Goal: Task Accomplishment & Management: Complete application form

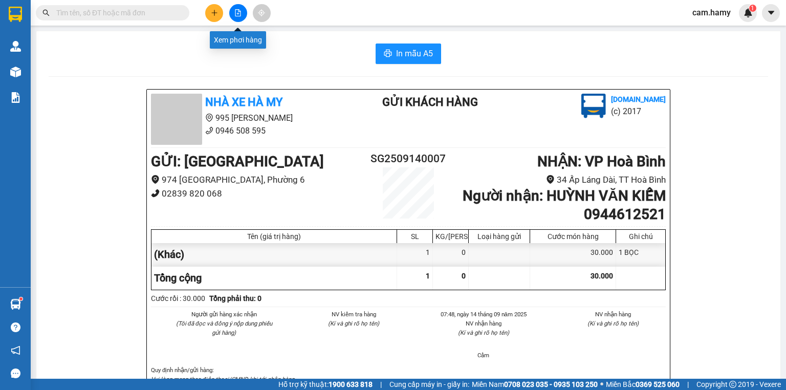
click at [234, 15] on icon "file-add" at bounding box center [237, 12] width 7 height 7
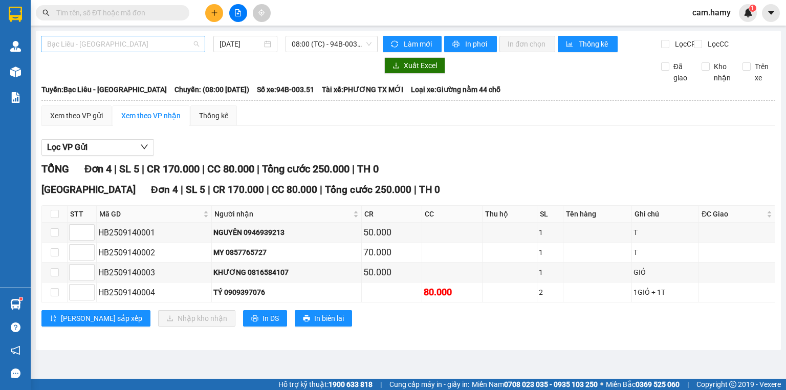
click at [154, 49] on span "Bạc Liêu - [GEOGRAPHIC_DATA]" at bounding box center [123, 43] width 152 height 15
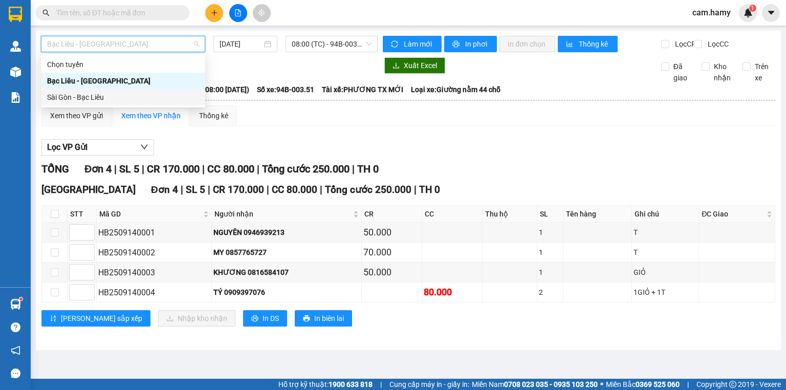
click at [69, 99] on div "Sài Gòn - Bạc Liêu" at bounding box center [123, 97] width 152 height 11
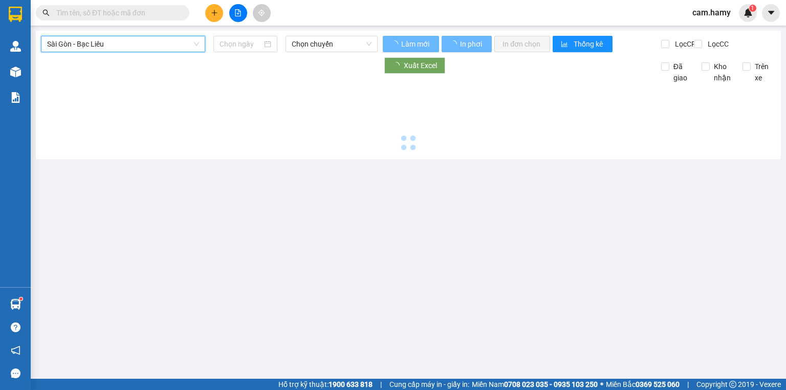
type input "[DATE]"
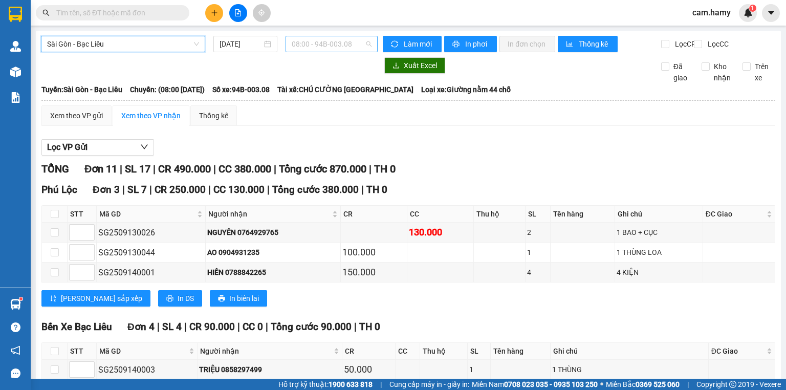
click at [293, 43] on span "08:00 - 94B-003.08" at bounding box center [332, 43] width 80 height 15
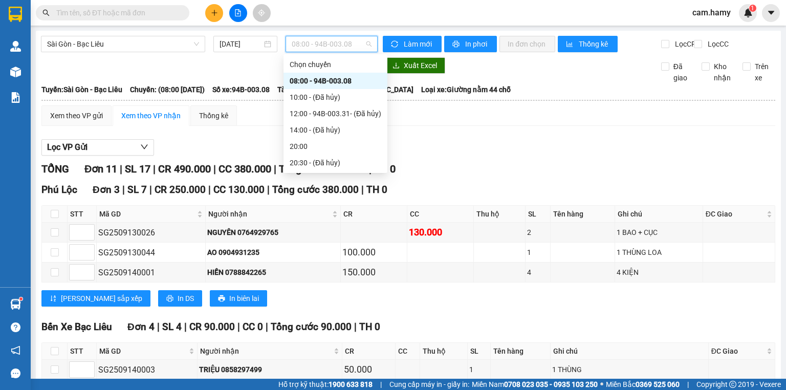
click at [333, 78] on div "08:00 - 94B-003.08" at bounding box center [336, 80] width 92 height 11
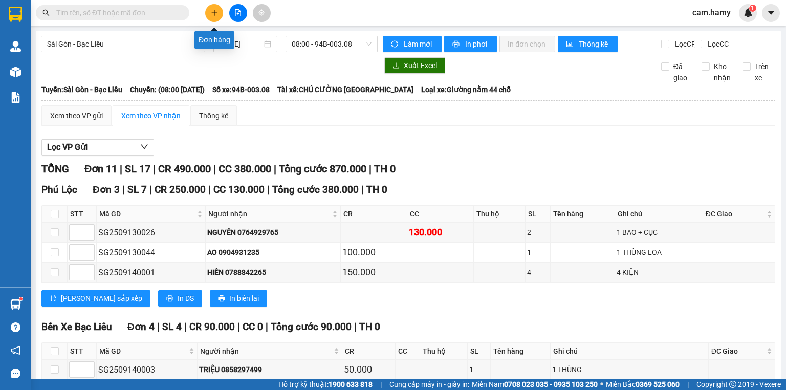
click at [211, 15] on icon "plus" at bounding box center [214, 12] width 7 height 7
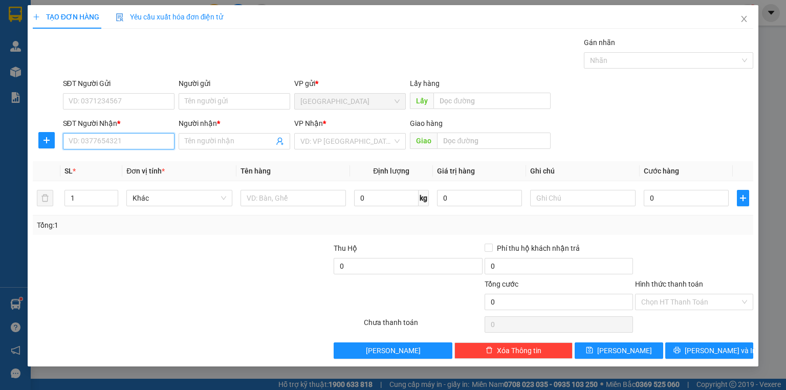
click at [77, 141] on input "SĐT Người Nhận *" at bounding box center [119, 141] width 112 height 16
type input "0888662181"
click at [232, 145] on input "Người nhận *" at bounding box center [229, 141] width 89 height 11
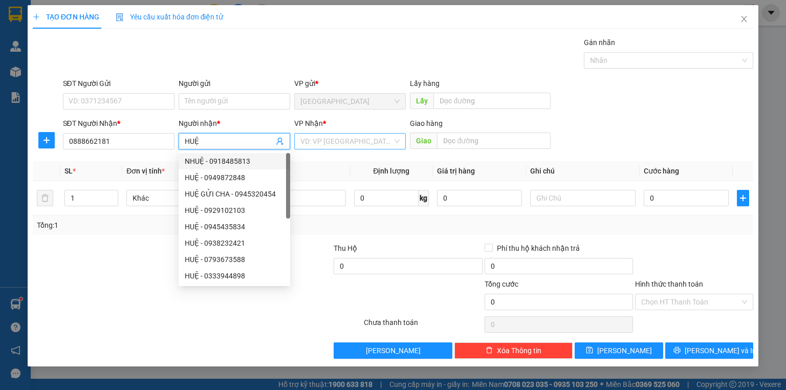
type input "HUỆ"
click at [329, 135] on input "search" at bounding box center [346, 141] width 92 height 15
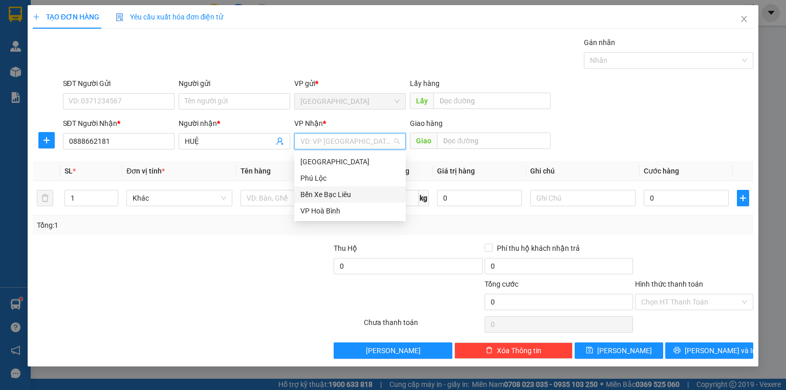
click at [319, 195] on div "Bến Xe Bạc Liêu" at bounding box center [349, 194] width 99 height 11
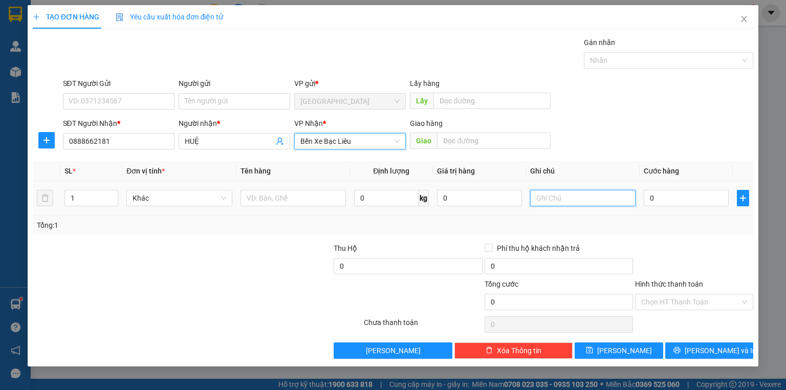
click at [543, 200] on input "text" at bounding box center [582, 198] width 105 height 16
type input "1 THÙNG GIẤY"
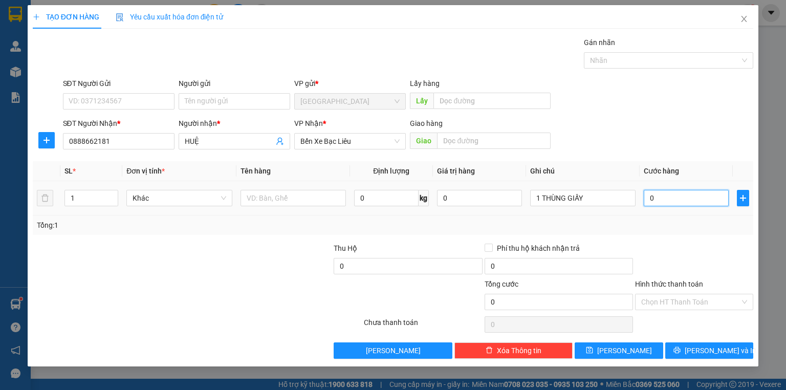
type input "4"
type input "40"
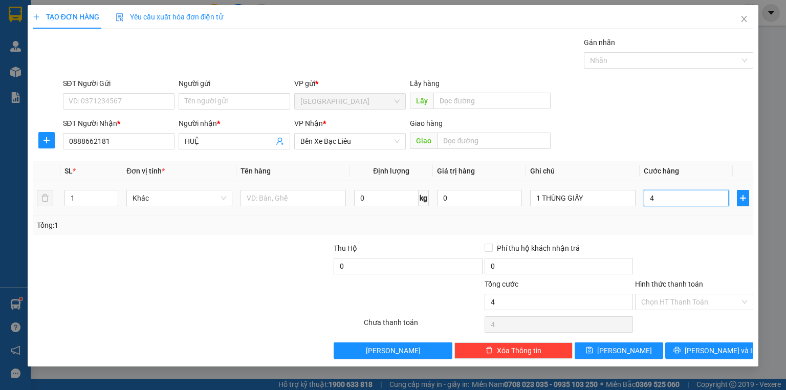
type input "40"
type input "40.000"
click at [678, 213] on td "40.000" at bounding box center [686, 198] width 93 height 34
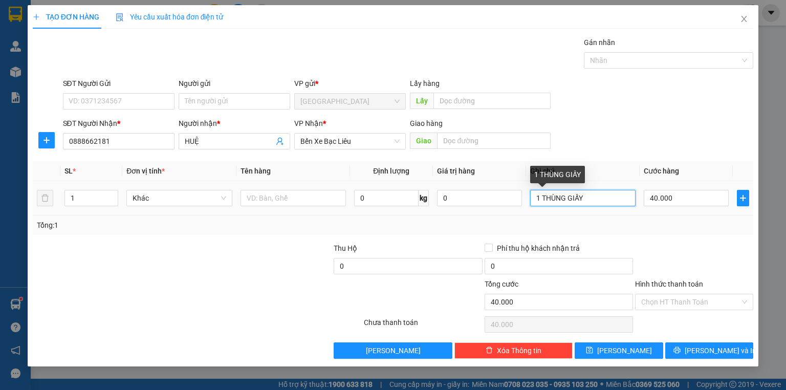
click at [598, 201] on input "1 THÙNG GIẤY" at bounding box center [582, 198] width 105 height 16
type input "1 THÙNG GIẤY NHẸ TAY DỄ VƠ"
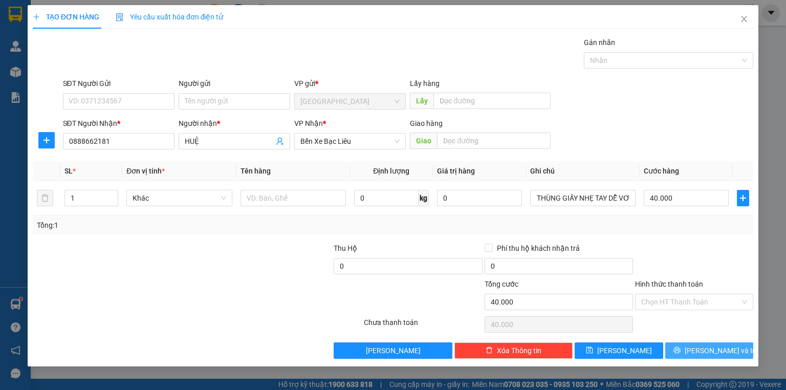
scroll to position [0, 0]
click at [687, 351] on button "[PERSON_NAME] và In" at bounding box center [709, 350] width 89 height 16
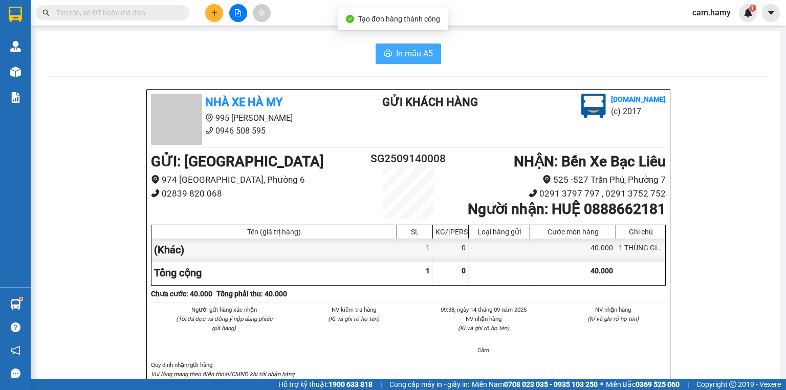
click at [408, 51] on span "In mẫu A5" at bounding box center [414, 53] width 37 height 13
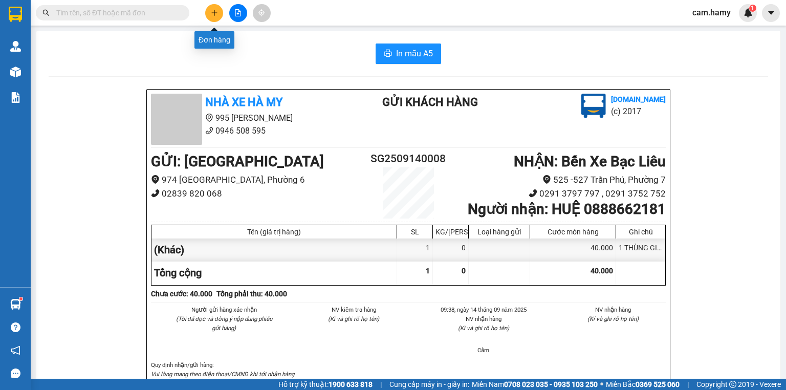
click at [210, 12] on button at bounding box center [214, 13] width 18 height 18
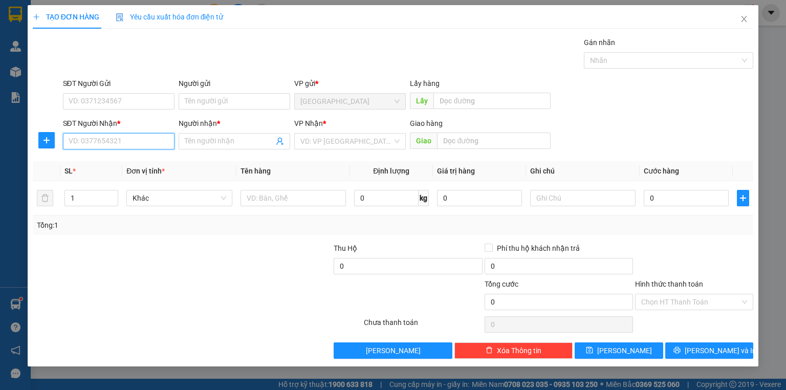
click at [99, 141] on input "SĐT Người Nhận *" at bounding box center [119, 141] width 112 height 16
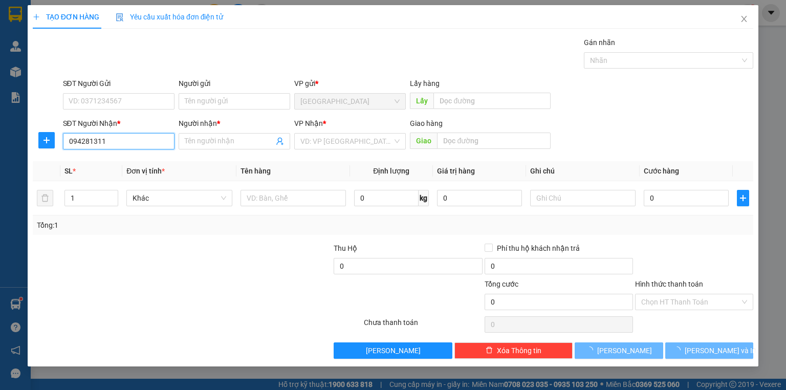
type input "0942813118"
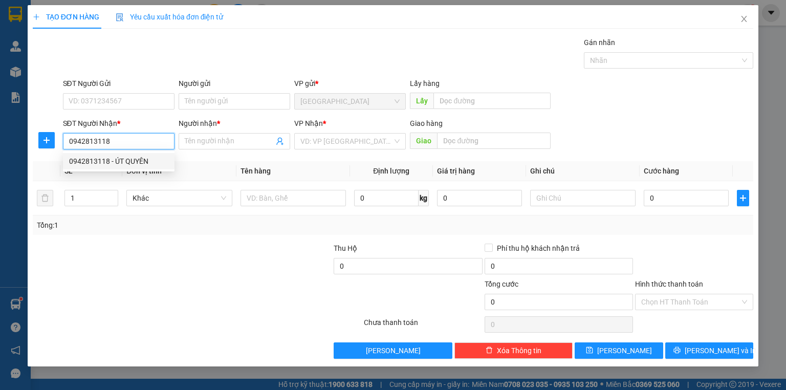
click at [109, 158] on div "0942813118 - ÚT QUYÊN" at bounding box center [118, 161] width 99 height 11
type input "ÚT QUYÊN"
type input "0942813118"
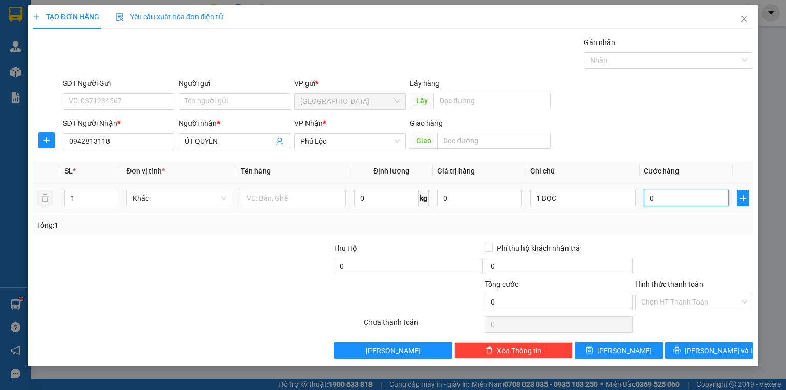
click at [658, 195] on input "0" at bounding box center [686, 198] width 85 height 16
type input "3"
type input "30"
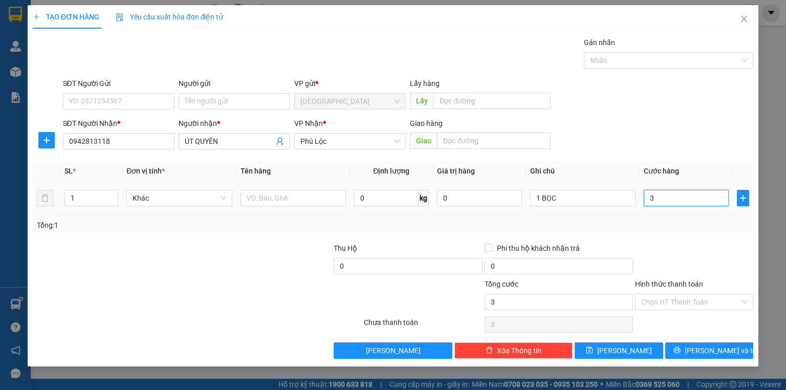
type input "30"
type input "30.000"
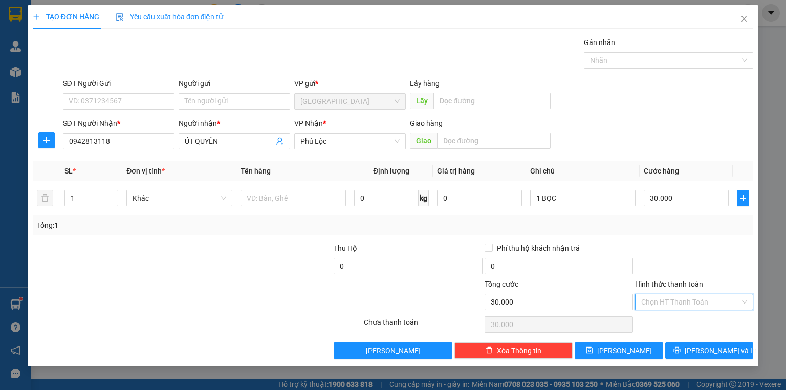
click at [674, 298] on input "Hình thức thanh toán" at bounding box center [690, 301] width 99 height 15
click at [669, 322] on div "Tại văn phòng" at bounding box center [694, 321] width 106 height 11
type input "0"
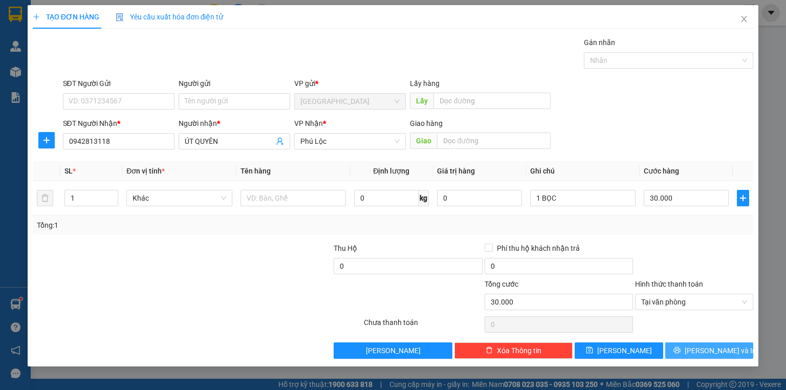
click at [680, 356] on button "[PERSON_NAME] và In" at bounding box center [709, 350] width 89 height 16
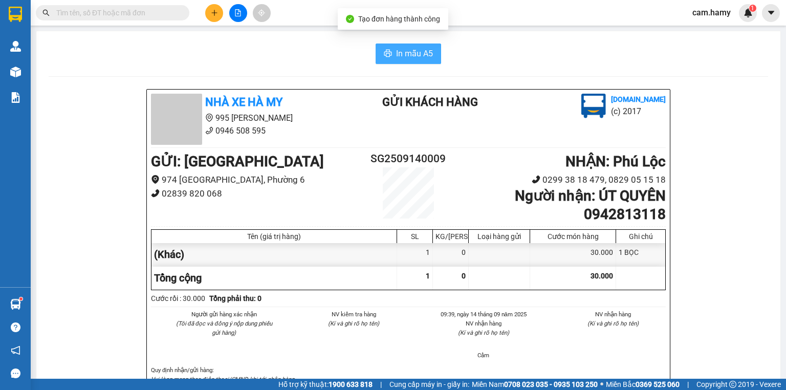
click at [422, 54] on span "In mẫu A5" at bounding box center [414, 53] width 37 height 13
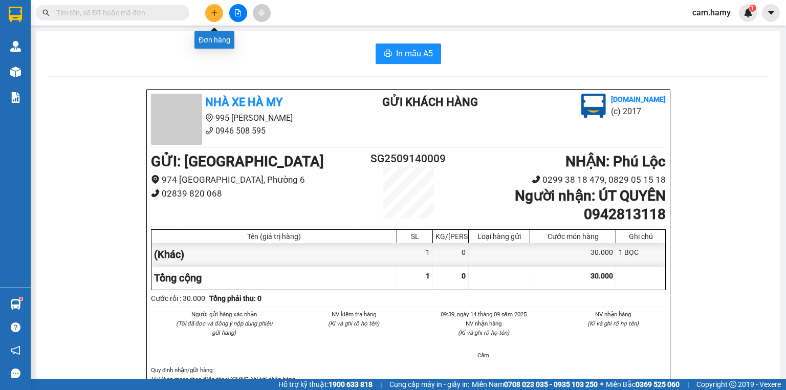
click at [212, 14] on icon "plus" at bounding box center [214, 12] width 7 height 7
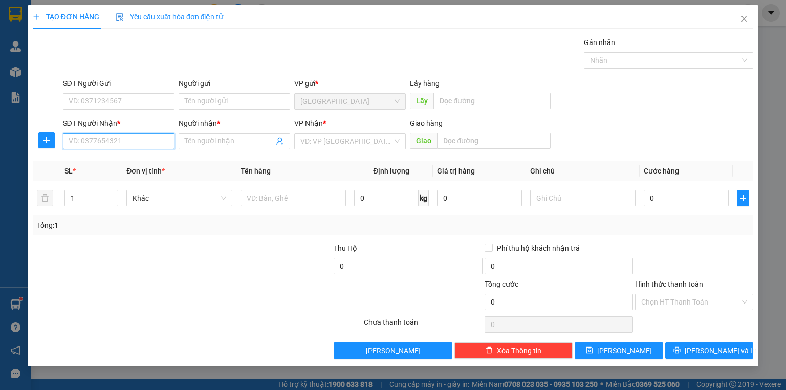
click at [76, 141] on input "SĐT Người Nhận *" at bounding box center [119, 141] width 112 height 16
click at [105, 141] on input "SĐT Người Nhận *" at bounding box center [119, 141] width 112 height 16
click at [111, 141] on input "SĐT Người Nhận *" at bounding box center [119, 141] width 112 height 16
click at [110, 141] on input "SĐT Người Nhận *" at bounding box center [119, 141] width 112 height 16
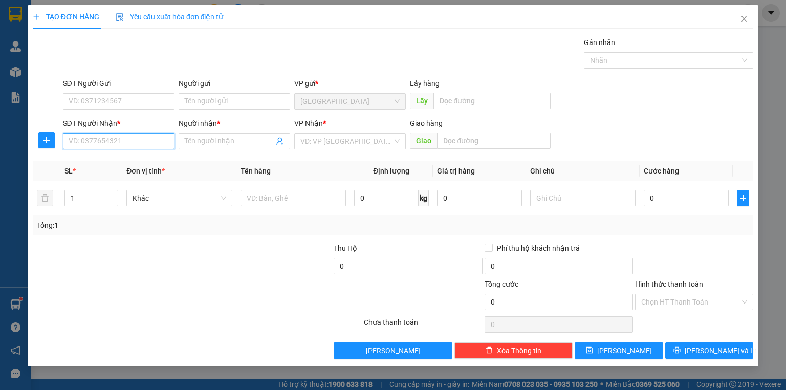
click at [110, 141] on input "SĐT Người Nhận *" at bounding box center [119, 141] width 112 height 16
type input "0819353564"
click at [199, 143] on input "Người nhận *" at bounding box center [229, 141] width 89 height 11
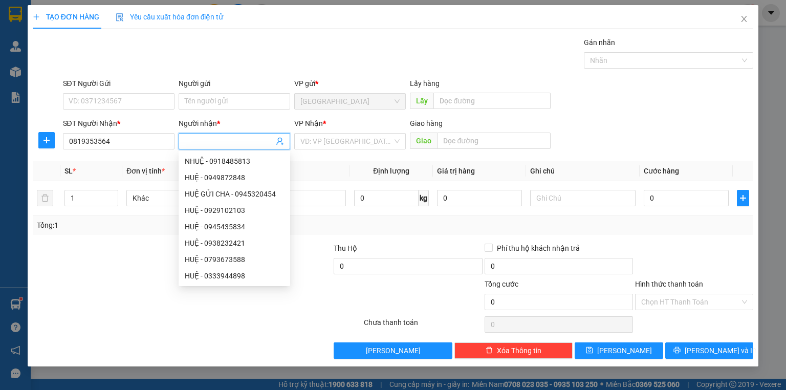
click at [199, 143] on input "Người nhận *" at bounding box center [229, 141] width 89 height 11
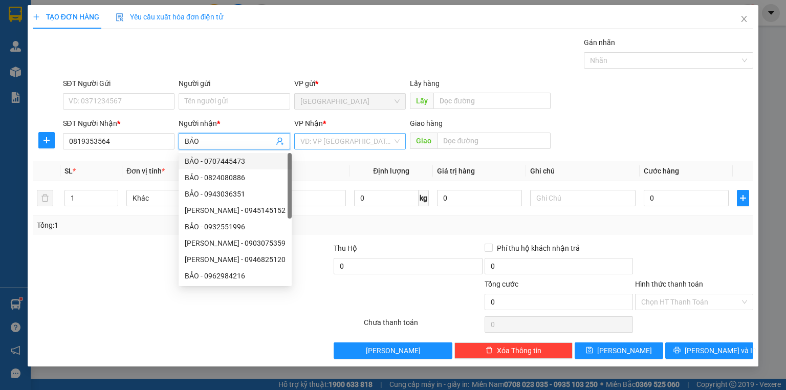
type input "BẢO"
click at [337, 140] on input "search" at bounding box center [346, 141] width 92 height 15
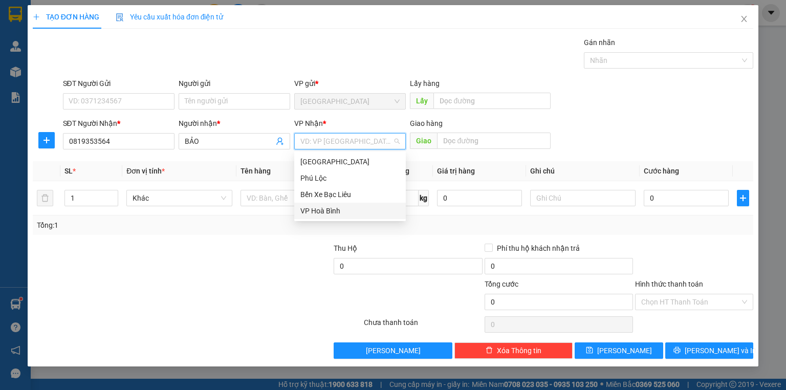
click at [323, 206] on div "VP Hoà Bình" at bounding box center [349, 210] width 99 height 11
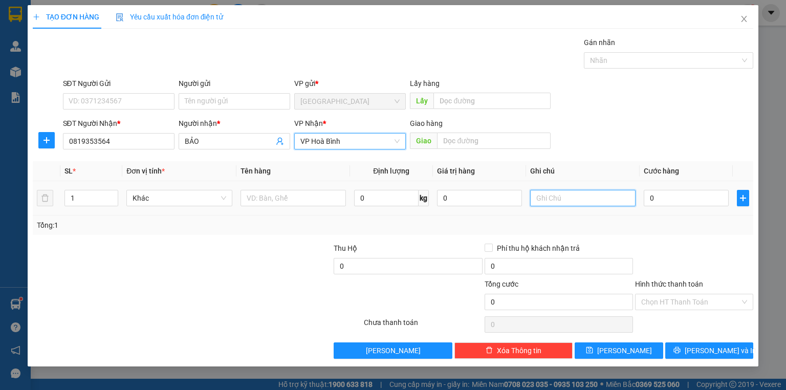
click at [542, 200] on input "text" at bounding box center [582, 198] width 105 height 16
type input "1 XE KHÔNG GIẤY XE + CHÌA KHOÁ"
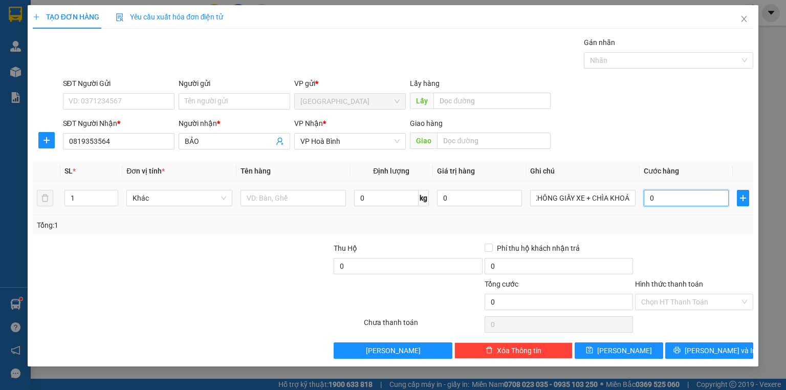
click at [677, 199] on input "0" at bounding box center [686, 198] width 85 height 16
click at [674, 199] on input "0" at bounding box center [686, 198] width 85 height 16
type input "04"
type input "4"
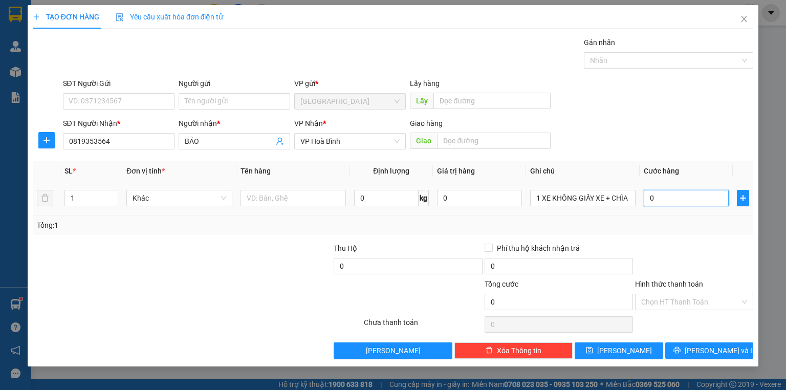
type input "4"
type input "045"
type input "45"
type input "0.450"
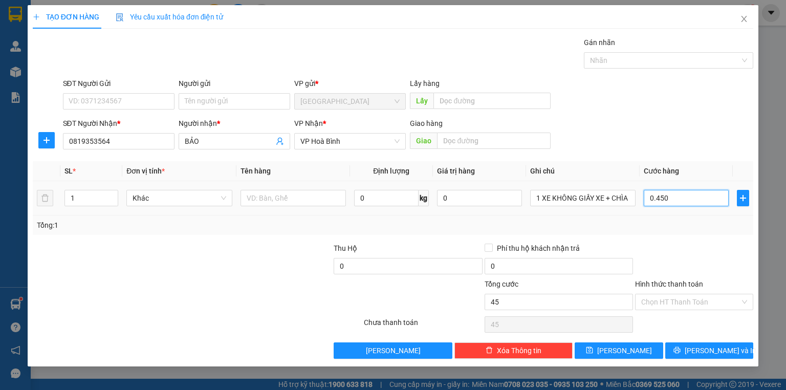
type input "450"
type input "450.000"
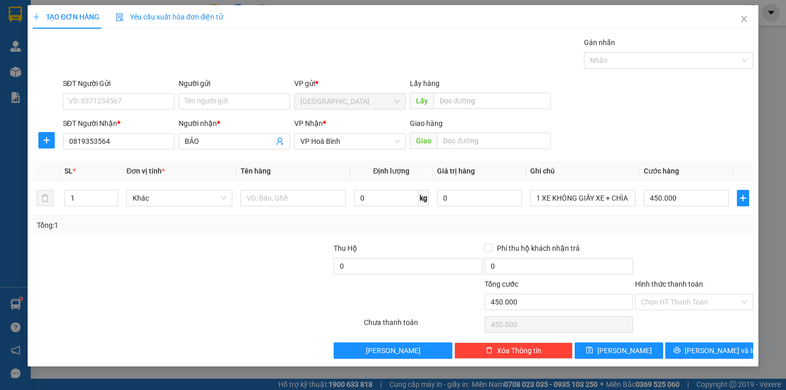
click at [654, 241] on div "Transit Pickup Surcharge Ids Transit Deliver Surcharge Ids Transit Deliver Surc…" at bounding box center [393, 198] width 721 height 322
click at [205, 140] on input "BẢO" at bounding box center [229, 141] width 89 height 11
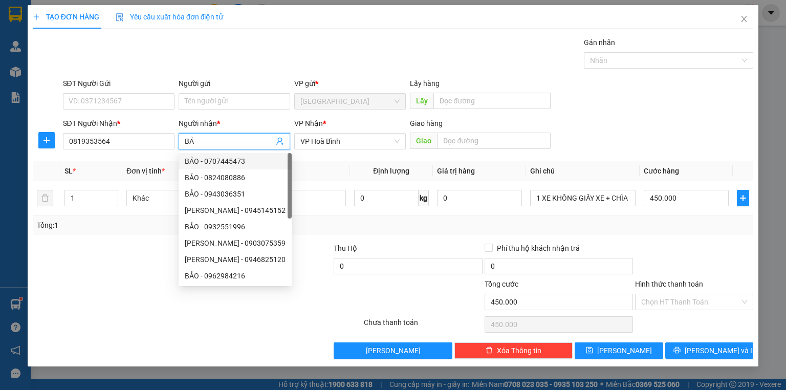
type input "B"
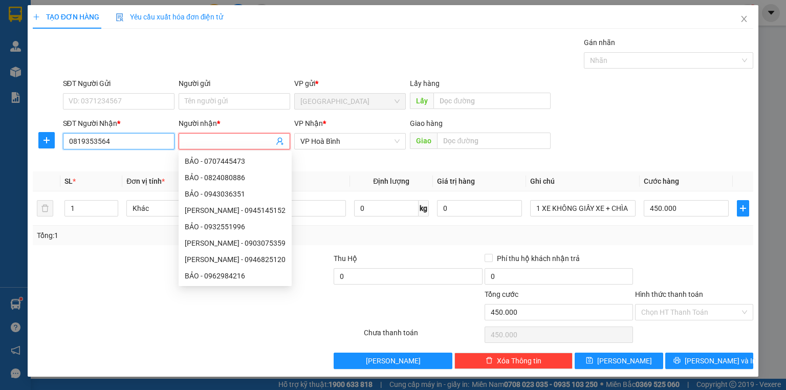
click at [110, 139] on input "0819353564" at bounding box center [119, 141] width 112 height 16
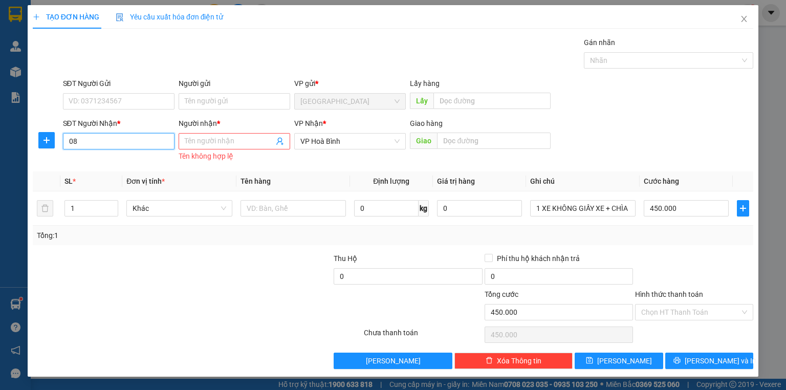
type input "0"
click at [110, 141] on input "SĐT Người Nhận *" at bounding box center [119, 141] width 112 height 16
click at [147, 143] on input "SĐT Người Nhận *" at bounding box center [119, 141] width 112 height 16
type input "0932150763"
click at [135, 156] on div "0932150763 - MỸ" at bounding box center [118, 161] width 99 height 11
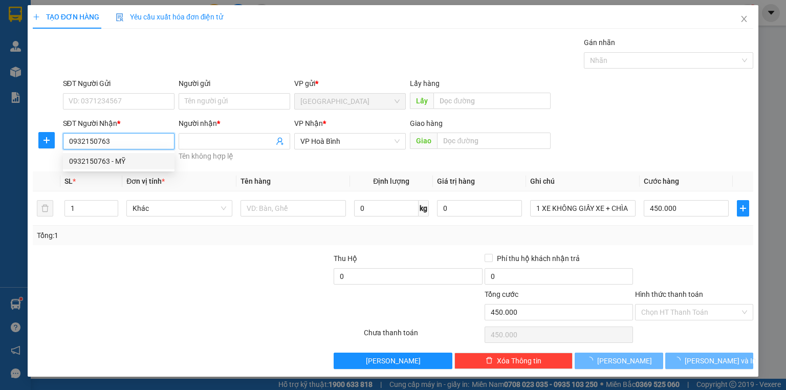
type input "MỸ"
type input "40.000"
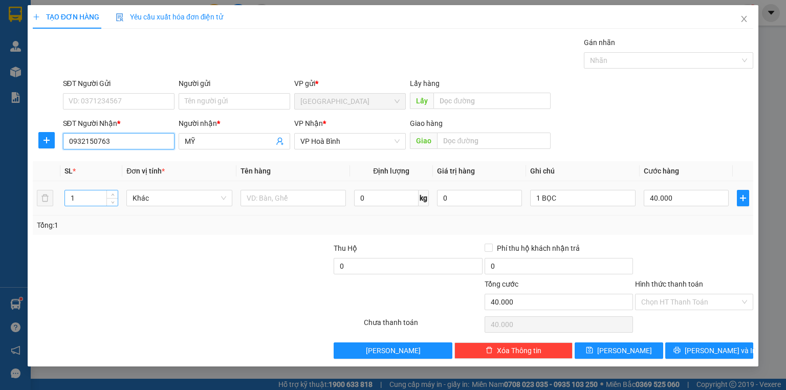
type input "0932150763"
click at [76, 201] on input "1" at bounding box center [91, 197] width 53 height 15
type input "2"
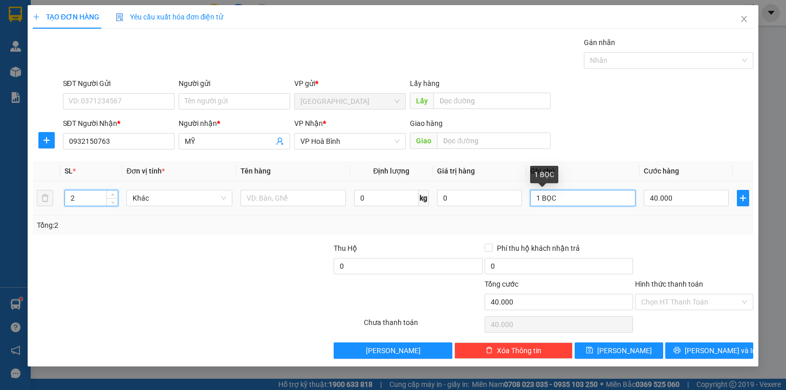
click at [557, 198] on input "1 BỌC" at bounding box center [582, 198] width 105 height 16
type input "0"
type input "1"
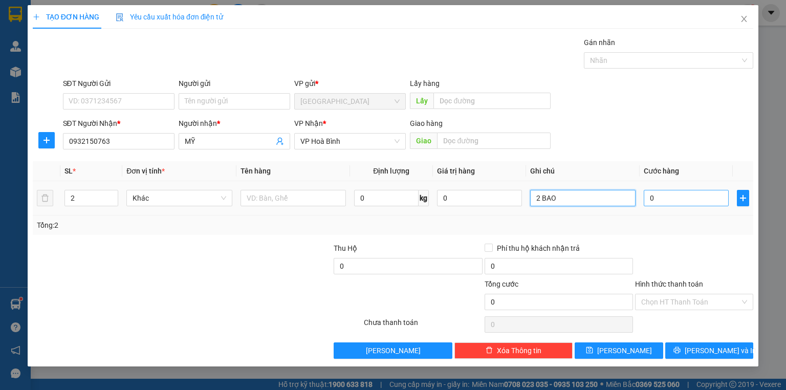
type input "2 BAO"
click at [685, 195] on input "0" at bounding box center [686, 198] width 85 height 16
type input "9"
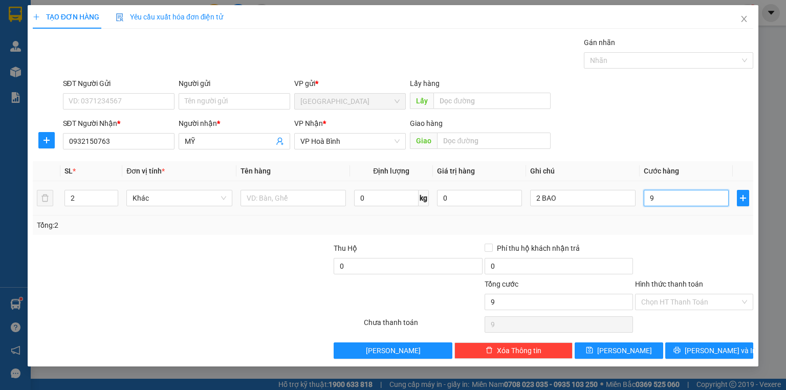
type input "90"
type input "90.000"
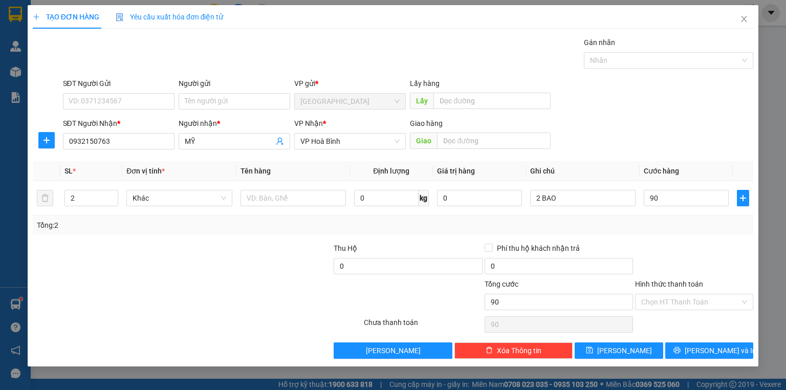
type input "90.000"
click at [686, 243] on div at bounding box center [694, 261] width 120 height 36
click at [679, 281] on label "Hình thức thanh toán" at bounding box center [669, 284] width 68 height 8
click at [679, 294] on input "Hình thức thanh toán" at bounding box center [690, 301] width 99 height 15
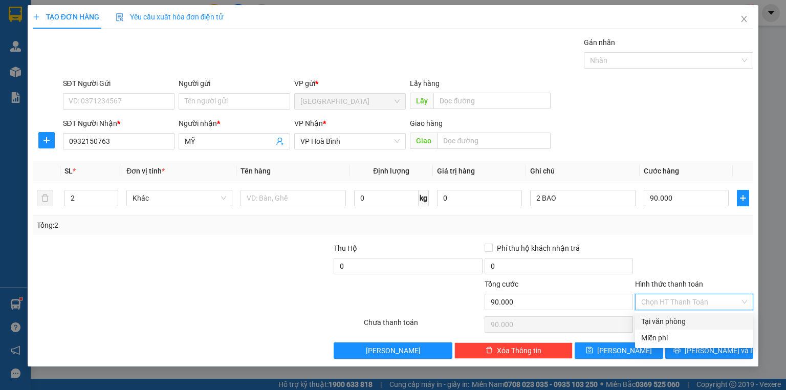
click at [674, 319] on div "Tại văn phòng" at bounding box center [694, 321] width 106 height 11
type input "0"
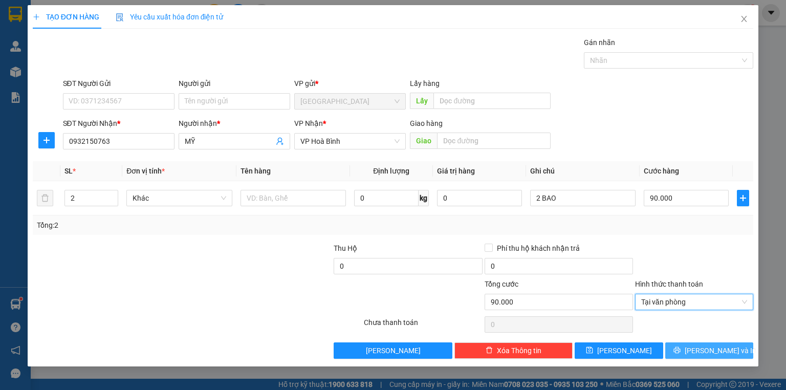
click at [680, 352] on icon "printer" at bounding box center [676, 350] width 7 height 7
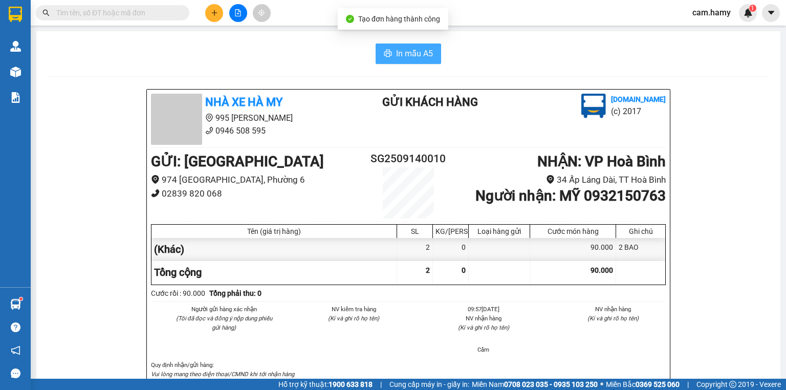
click at [415, 53] on span "In mẫu A5" at bounding box center [414, 53] width 37 height 13
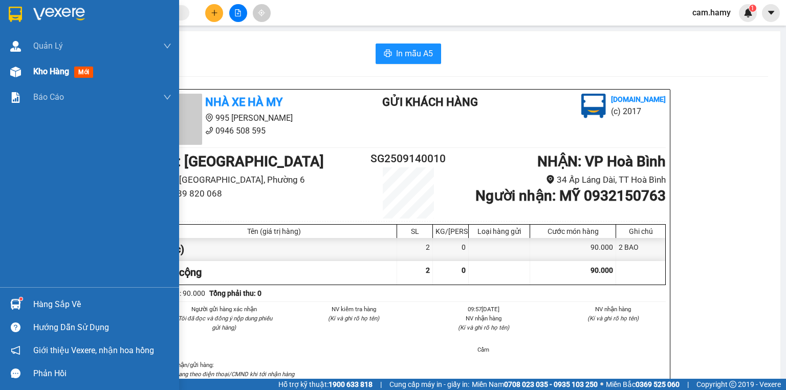
click at [25, 70] on div "Kho hàng mới" at bounding box center [89, 72] width 179 height 26
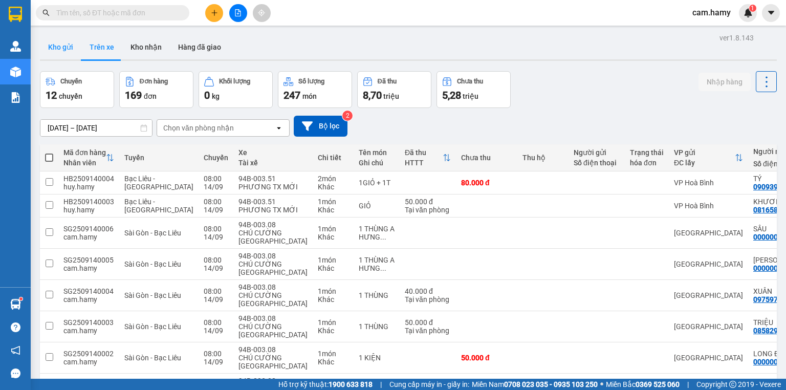
click at [60, 49] on button "Kho gửi" at bounding box center [60, 47] width 41 height 25
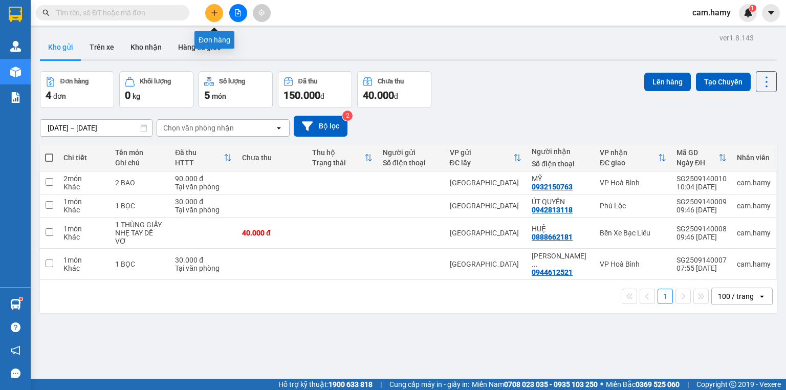
click at [211, 14] on icon "plus" at bounding box center [214, 12] width 7 height 7
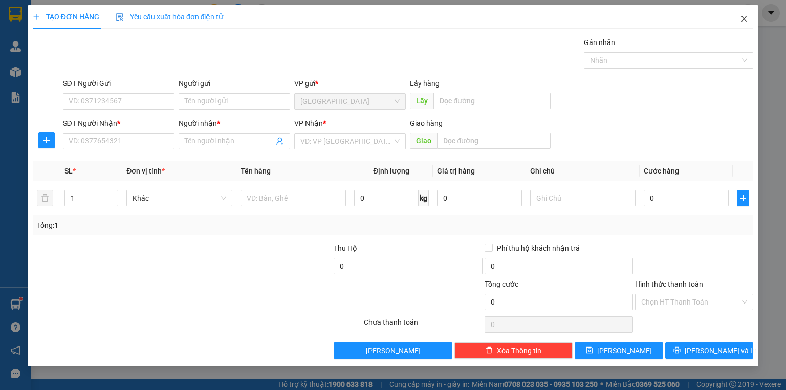
click at [739, 23] on span "Close" at bounding box center [744, 19] width 29 height 29
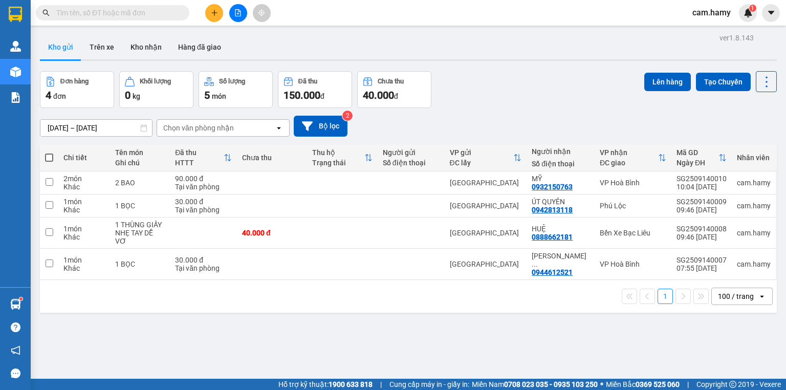
click at [211, 11] on icon "plus" at bounding box center [214, 12] width 7 height 7
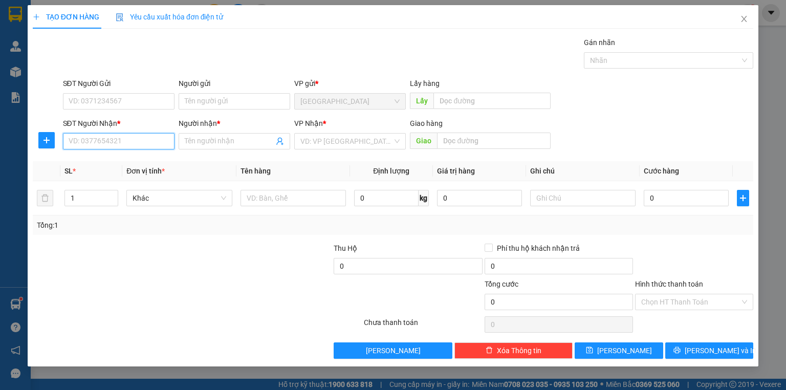
click at [138, 143] on input "SĐT Người Nhận *" at bounding box center [119, 141] width 112 height 16
type input "0819353564"
click at [207, 141] on input "Người nhận *" at bounding box center [229, 141] width 89 height 11
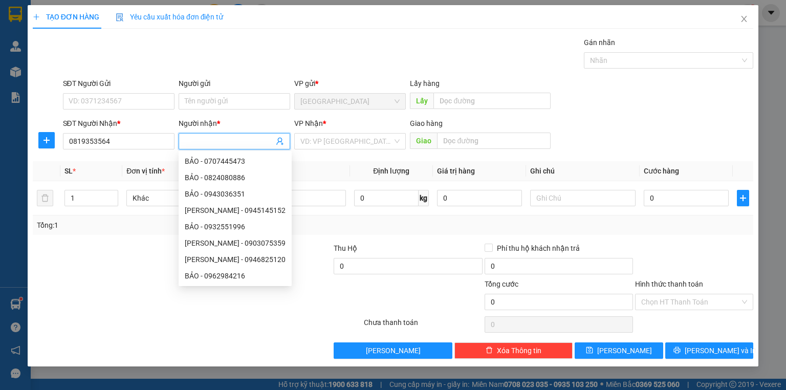
click at [214, 141] on input "Người nhận *" at bounding box center [229, 141] width 89 height 11
type input "BẢO"
click at [326, 144] on input "search" at bounding box center [346, 141] width 92 height 15
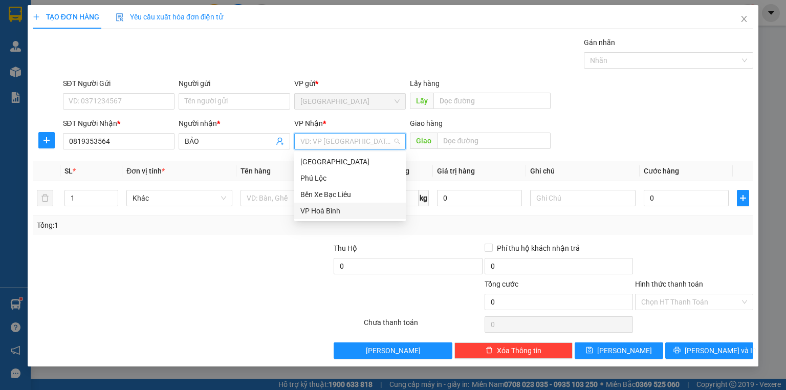
click at [331, 209] on div "VP Hoà Bình" at bounding box center [349, 210] width 99 height 11
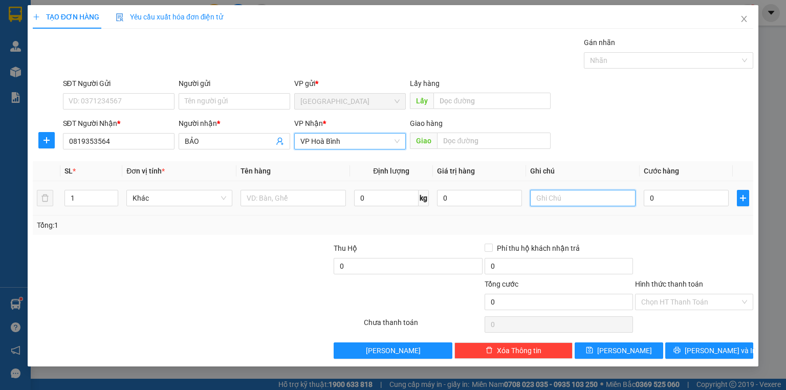
click at [551, 202] on input "text" at bounding box center [582, 198] width 105 height 16
type input "1 XE KHÔNG GIẤY XE + CHÌA KHOÁ"
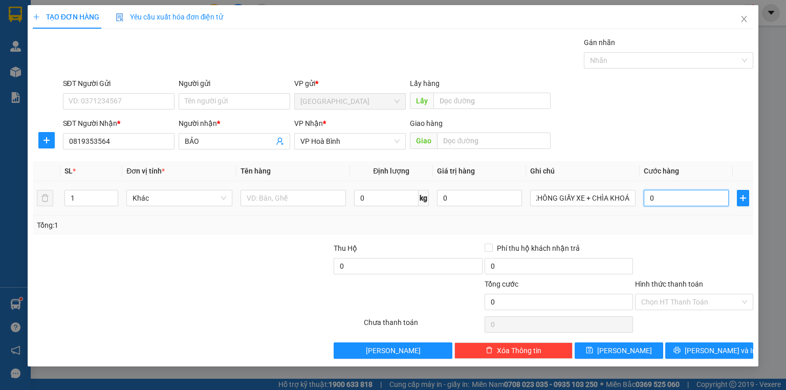
click at [674, 197] on input "0" at bounding box center [686, 198] width 85 height 16
type input "4"
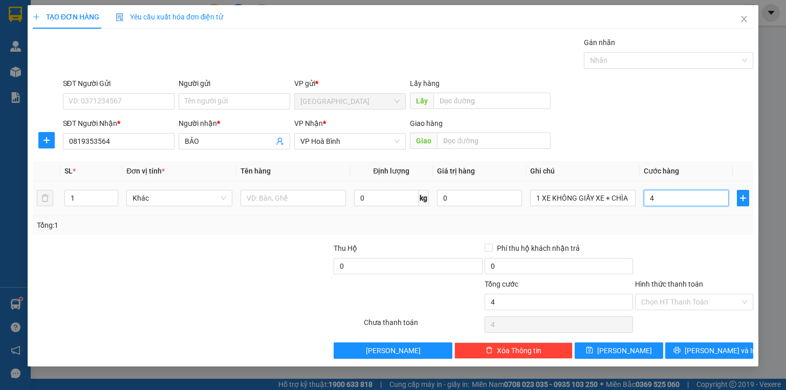
type input "45"
type input "450"
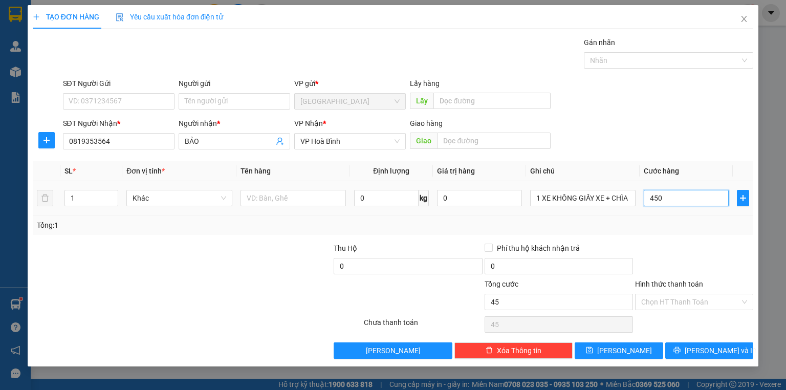
type input "450"
type input "450.000"
click at [668, 225] on div "Tổng: 1" at bounding box center [393, 225] width 712 height 11
click at [686, 282] on label "Hình thức thanh toán" at bounding box center [669, 284] width 68 height 8
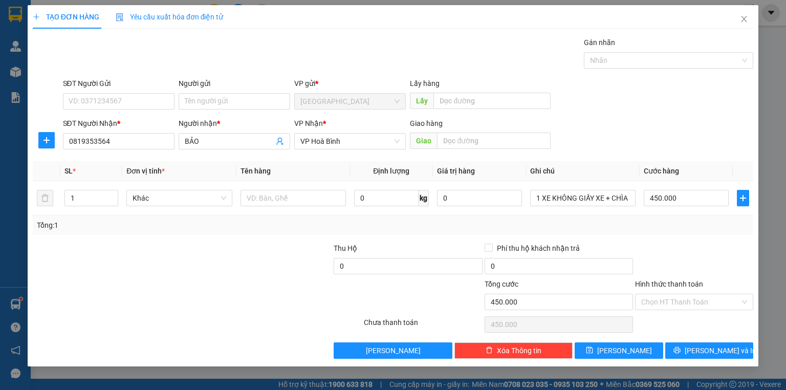
click at [686, 294] on input "Hình thức thanh toán" at bounding box center [690, 301] width 99 height 15
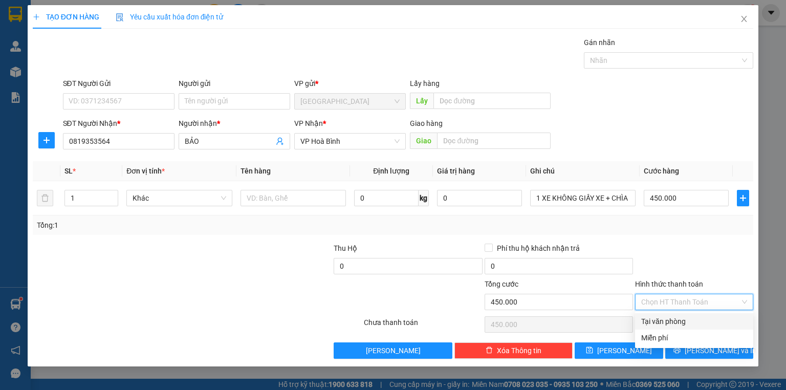
click at [679, 320] on div "Tại văn phòng" at bounding box center [694, 321] width 106 height 11
type input "0"
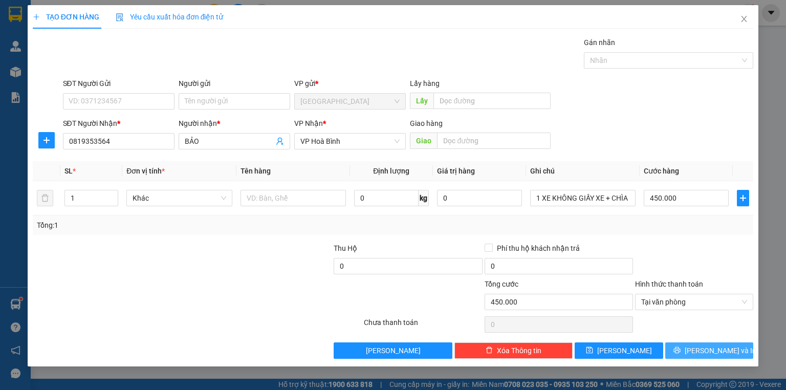
click at [681, 348] on icon "printer" at bounding box center [676, 349] width 7 height 7
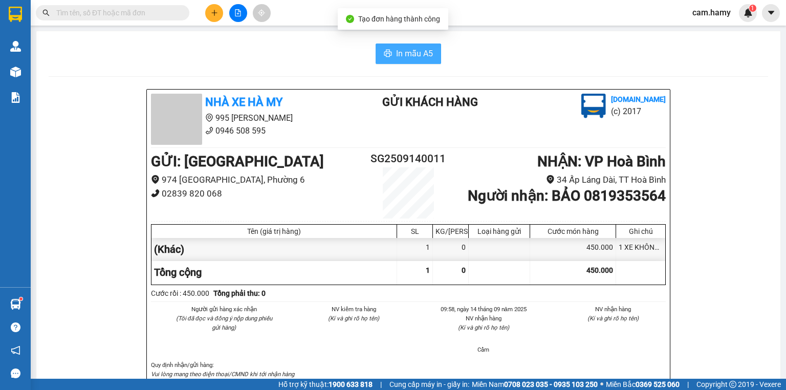
click at [408, 49] on span "In mẫu A5" at bounding box center [414, 53] width 37 height 13
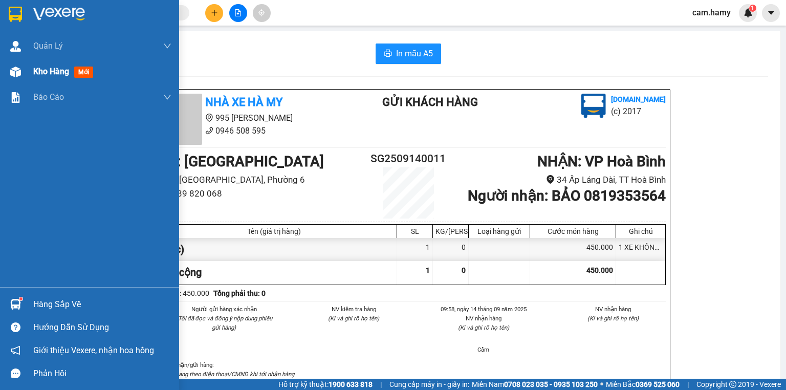
click at [23, 74] on div at bounding box center [16, 72] width 18 height 18
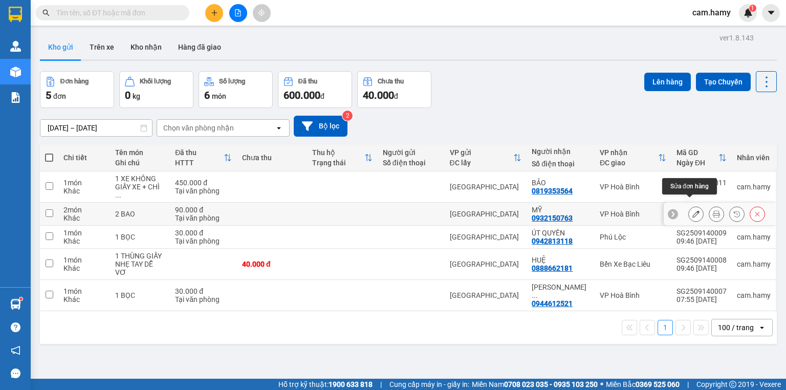
click at [689, 206] on button at bounding box center [696, 214] width 14 height 18
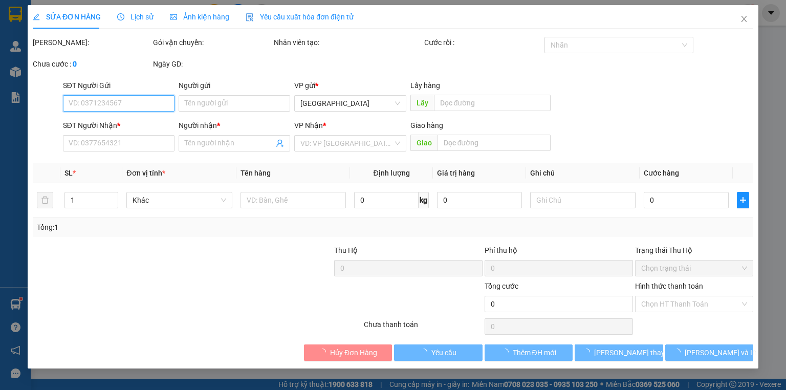
type input "0932150763"
type input "MỸ"
type input "90.000"
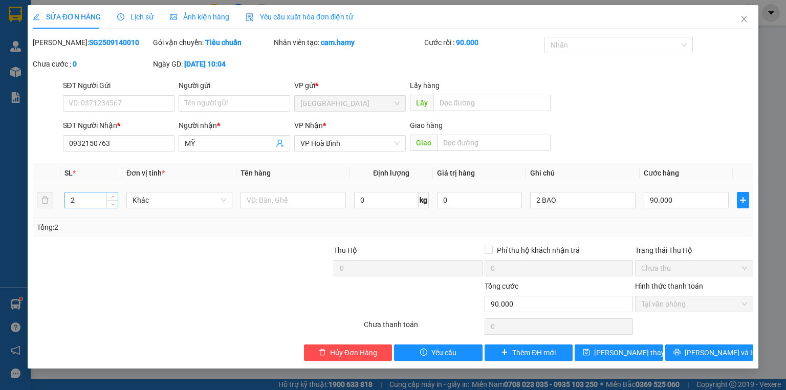
click at [76, 202] on input "2" at bounding box center [91, 199] width 53 height 15
type input "1"
click at [540, 202] on input "2 BAO" at bounding box center [582, 200] width 105 height 16
type input "1 BAO"
click at [678, 202] on input "90.000" at bounding box center [686, 200] width 85 height 16
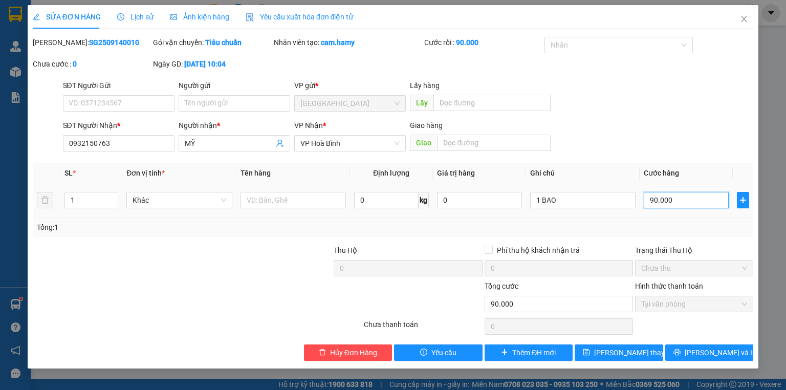
type input "0"
type input "5"
type input "050"
type input "50"
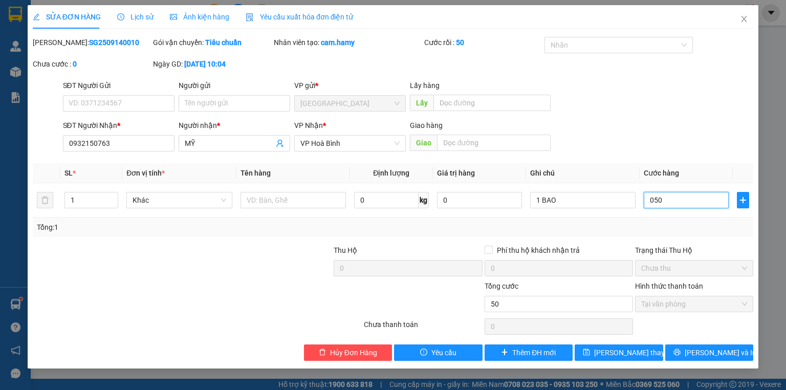
type input "050"
type input "50.000"
click at [662, 220] on div "Tổng: 1" at bounding box center [393, 226] width 721 height 19
click at [626, 353] on span "[PERSON_NAME] thay đổi" at bounding box center [635, 352] width 82 height 11
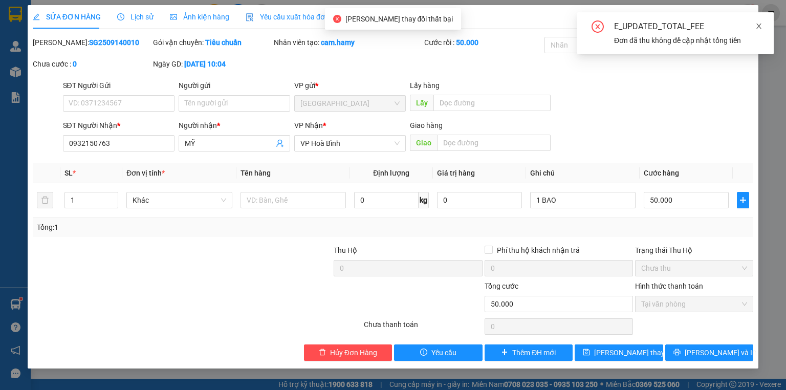
click at [757, 24] on icon "close" at bounding box center [758, 26] width 7 height 7
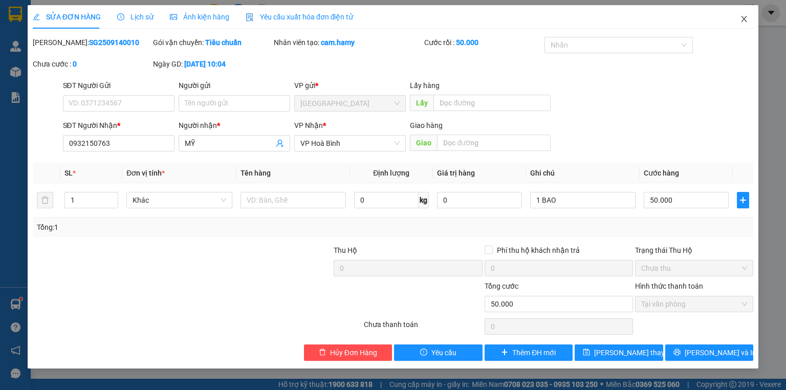
click at [741, 20] on icon "close" at bounding box center [744, 19] width 8 height 8
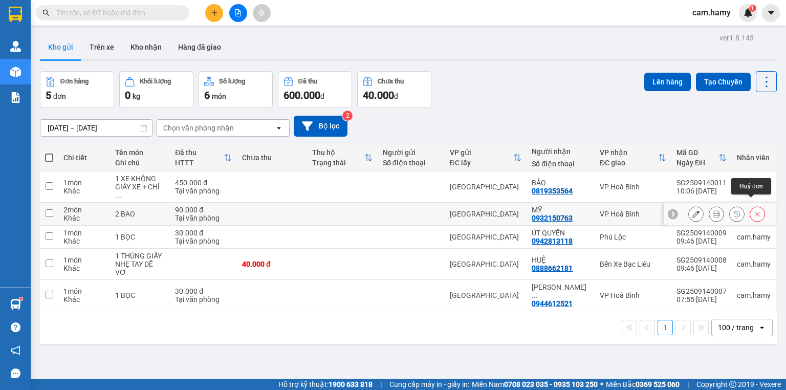
click at [750, 206] on button at bounding box center [757, 214] width 14 height 18
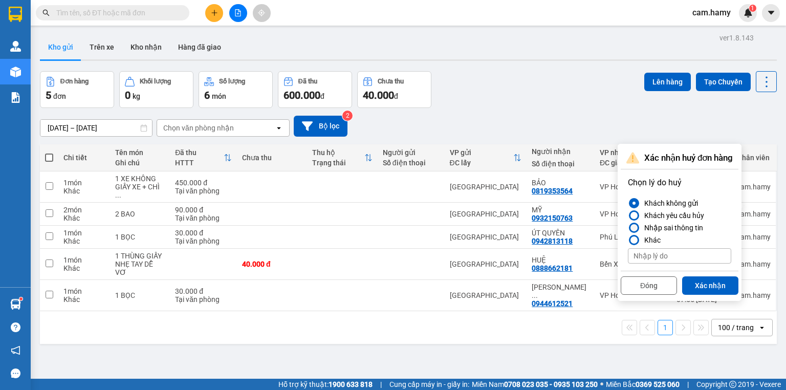
click at [639, 227] on div at bounding box center [634, 228] width 10 height 10
click at [628, 228] on input "Nhập sai thông tin" at bounding box center [628, 228] width 0 height 0
click at [705, 280] on button "Xác nhận" at bounding box center [710, 285] width 56 height 18
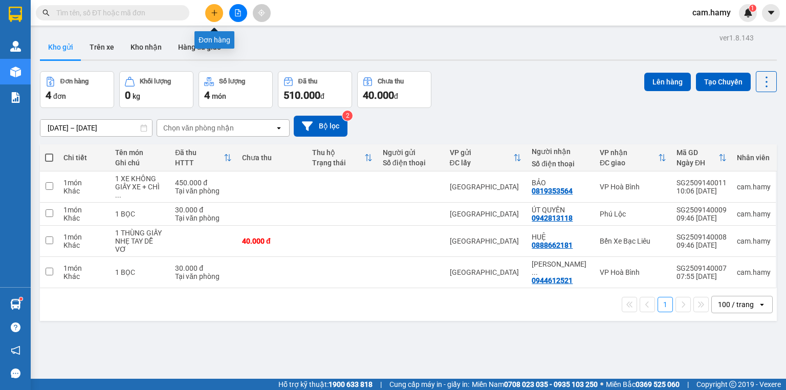
click at [214, 11] on icon "plus" at bounding box center [214, 13] width 1 height 6
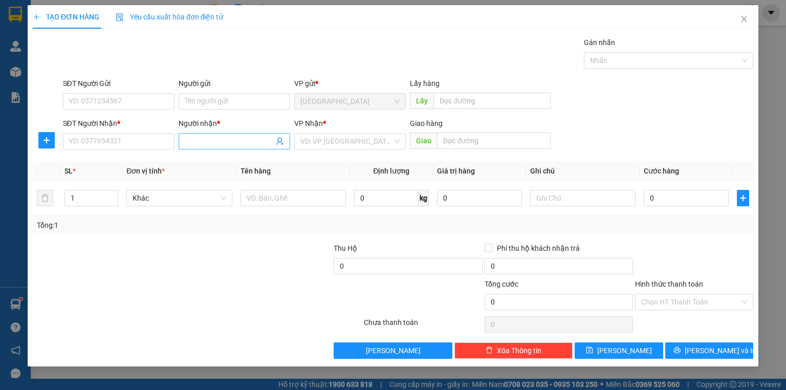
click at [212, 141] on input "Người nhận *" at bounding box center [229, 141] width 89 height 11
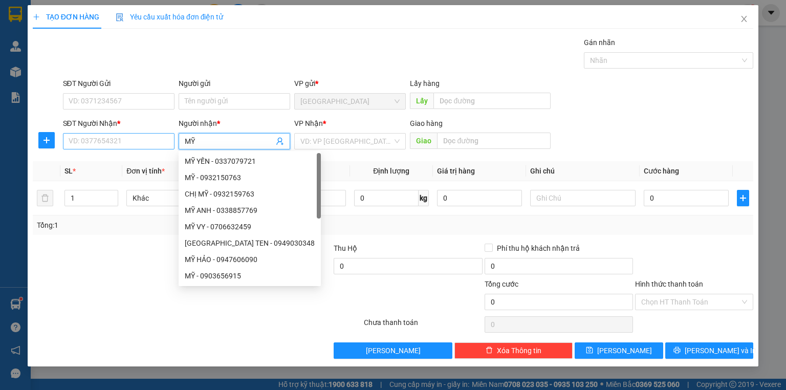
type input "MỸ"
click at [132, 143] on input "SĐT Người Nhận *" at bounding box center [119, 141] width 112 height 16
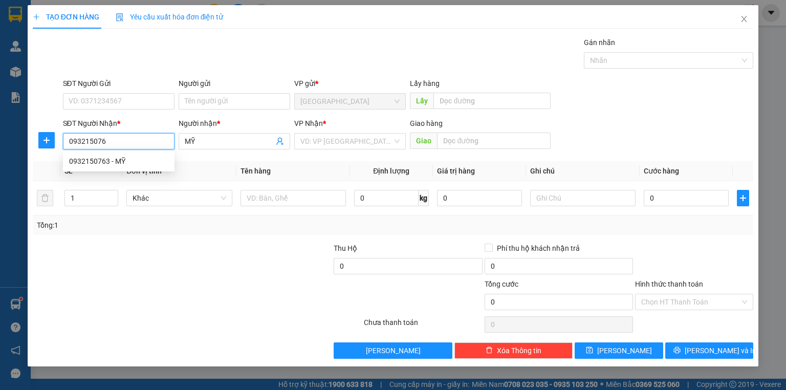
type input "0932150763"
click at [121, 164] on div "0932150763 - MỸ" at bounding box center [118, 161] width 99 height 11
type input "MỸ"
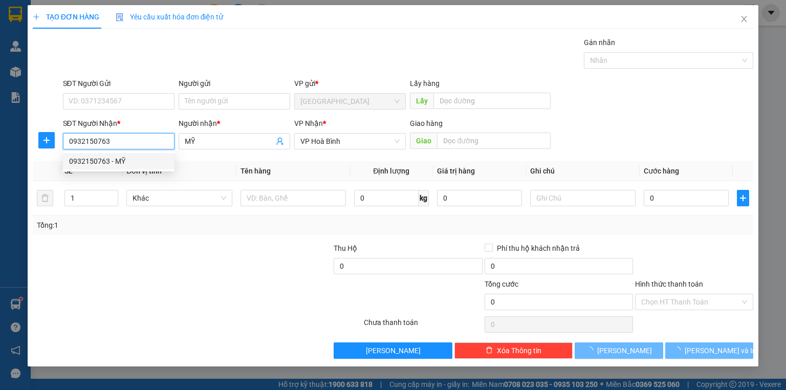
type input "40.000"
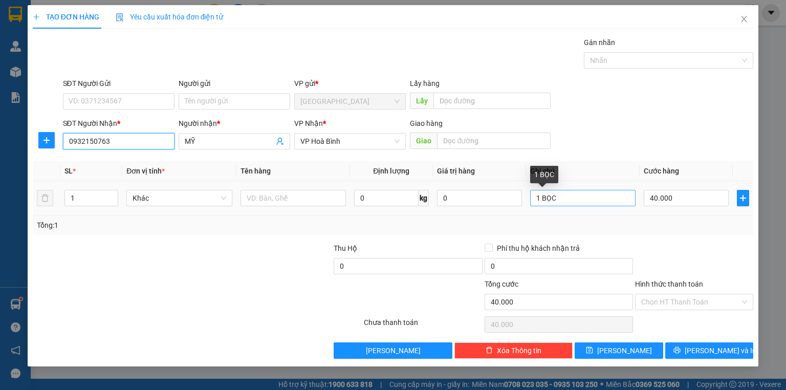
type input "0932150763"
click at [555, 199] on input "1 BỌC" at bounding box center [582, 198] width 105 height 16
type input "1 BAO"
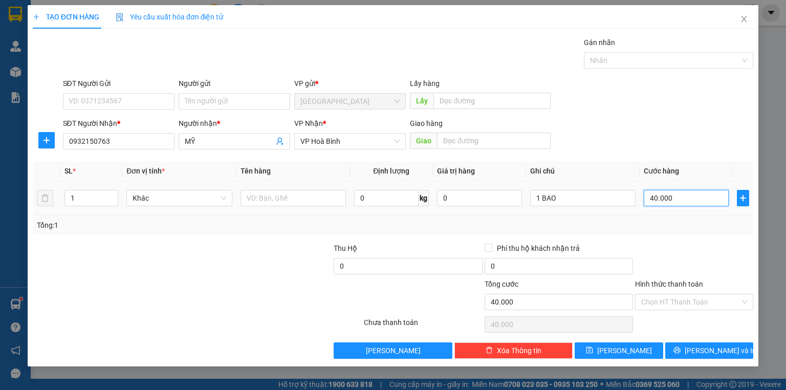
click at [677, 198] on input "40.000" at bounding box center [686, 198] width 85 height 16
type input "0"
type input "5"
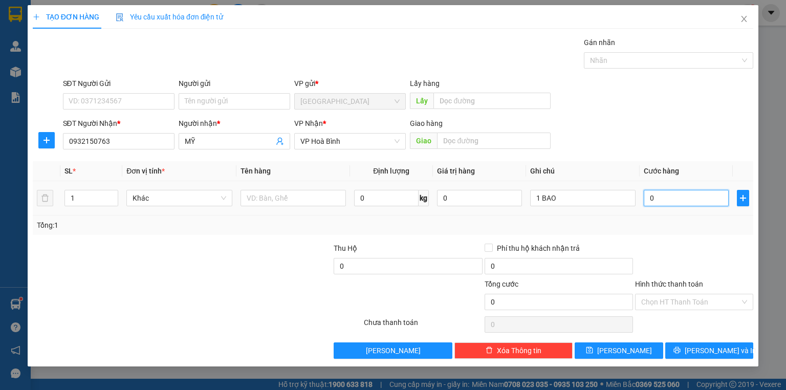
type input "5"
type input "05"
type input "50"
type input "050"
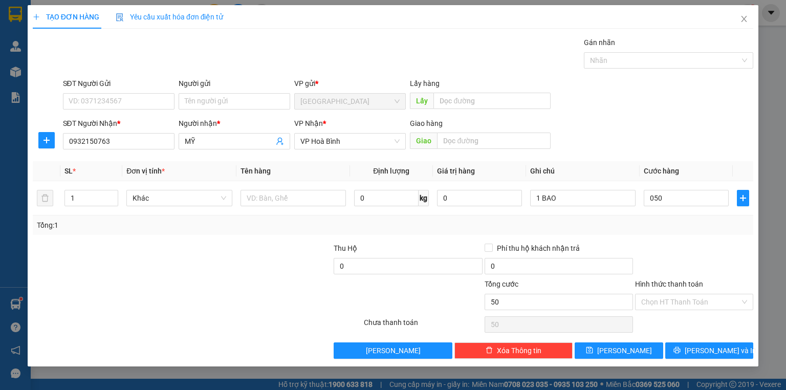
type input "50.000"
click at [680, 234] on div "Transit Pickup Surcharge Ids Transit Deliver Surcharge Ids Transit Deliver Surc…" at bounding box center [393, 198] width 721 height 322
click at [684, 282] on label "Hình thức thanh toán" at bounding box center [669, 284] width 68 height 8
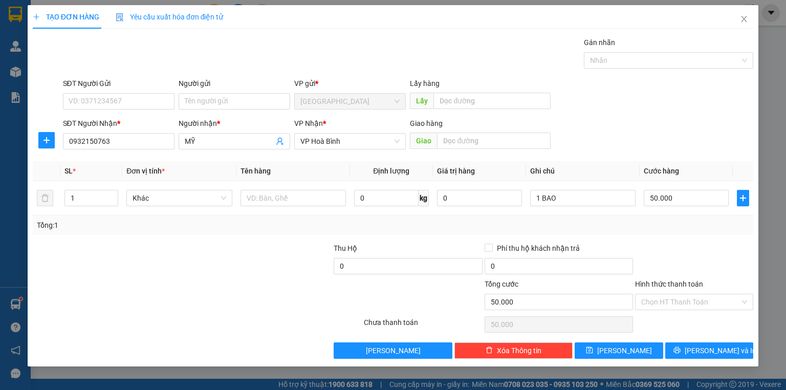
click at [684, 294] on input "Hình thức thanh toán" at bounding box center [690, 301] width 99 height 15
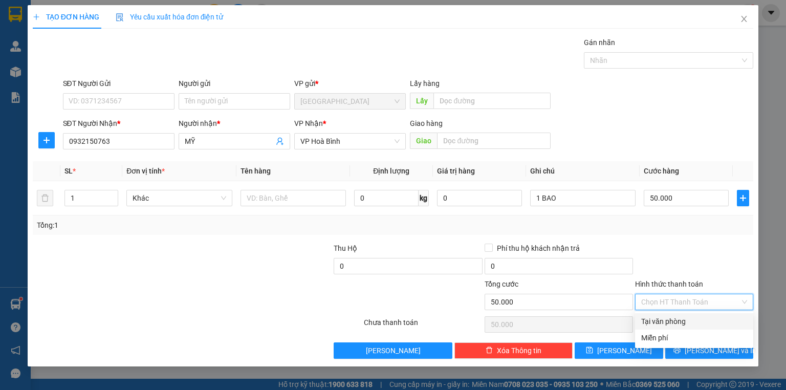
click at [669, 318] on div "Tại văn phòng" at bounding box center [694, 321] width 106 height 11
type input "0"
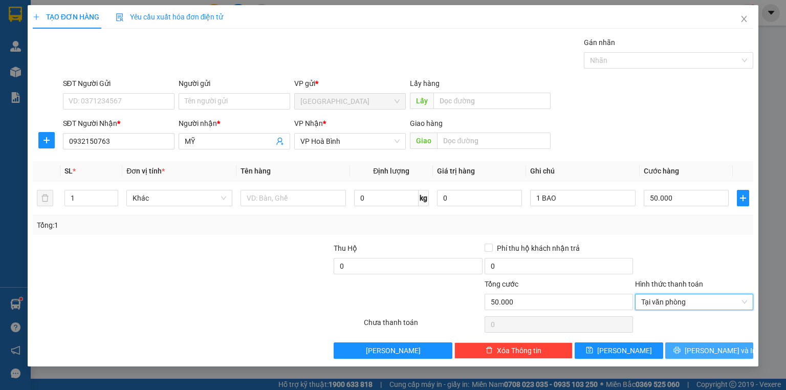
click at [676, 347] on button "[PERSON_NAME] và In" at bounding box center [709, 350] width 89 height 16
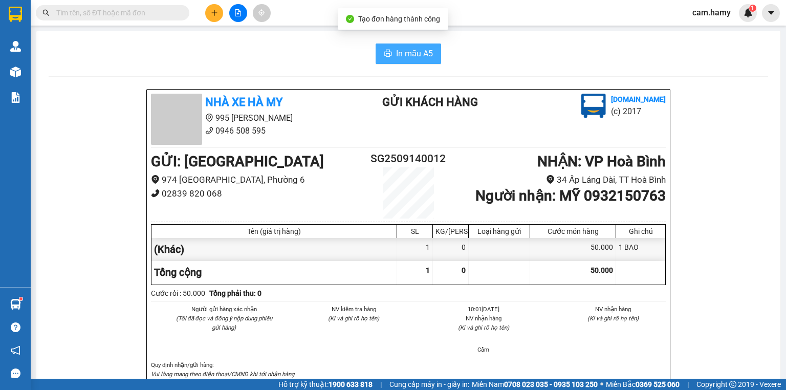
click at [413, 51] on span "In mẫu A5" at bounding box center [414, 53] width 37 height 13
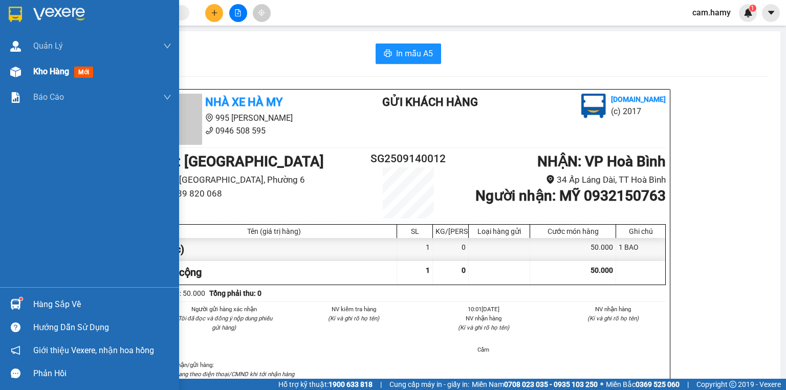
click at [20, 72] on img at bounding box center [15, 72] width 11 height 11
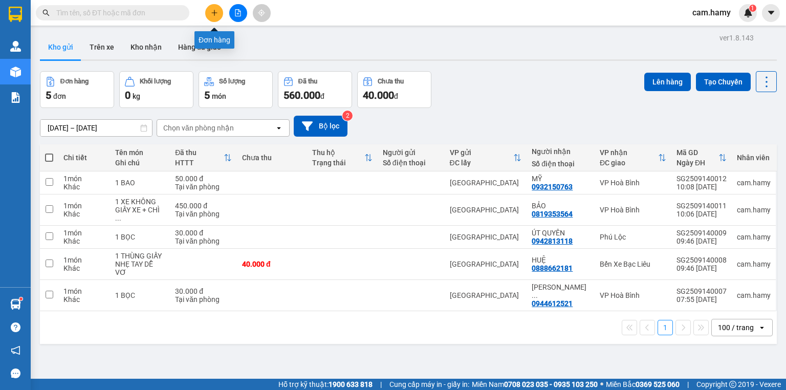
click at [215, 14] on icon "plus" at bounding box center [214, 12] width 7 height 7
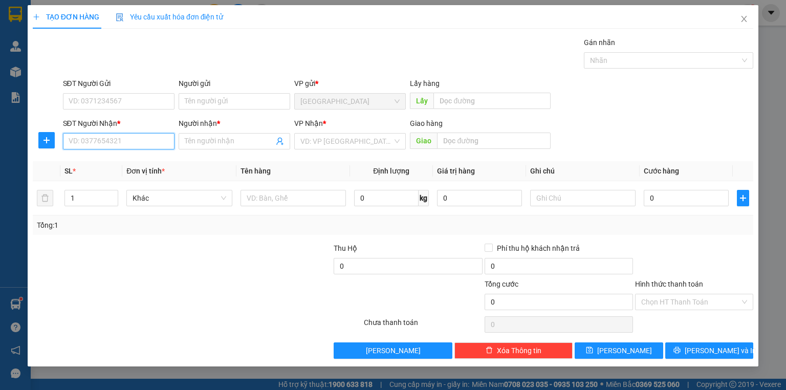
click at [146, 141] on input "SĐT Người Nhận *" at bounding box center [119, 141] width 112 height 16
type input "0819754285"
click at [133, 158] on div "0819754285 - HIỀN" at bounding box center [118, 161] width 99 height 11
type input "HIỀN"
type input "80.000"
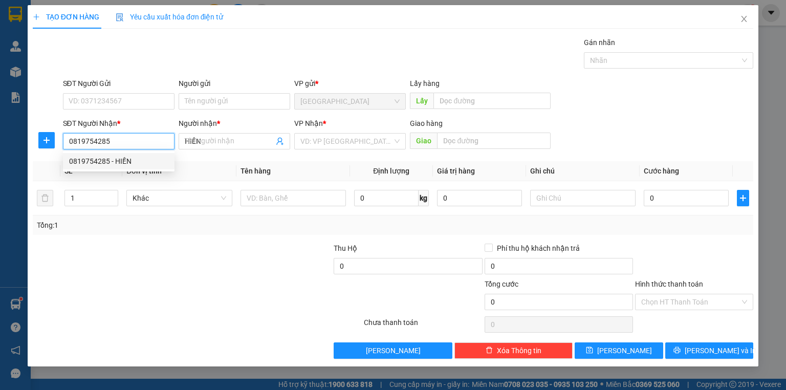
type input "80.000"
type input "0819754285"
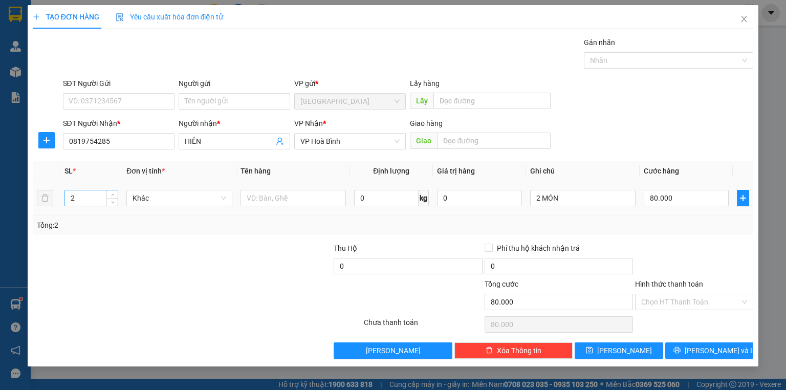
click at [74, 201] on input "2" at bounding box center [91, 197] width 53 height 15
type input "1"
click at [577, 202] on input "2 MÓN" at bounding box center [582, 198] width 105 height 16
type input "0"
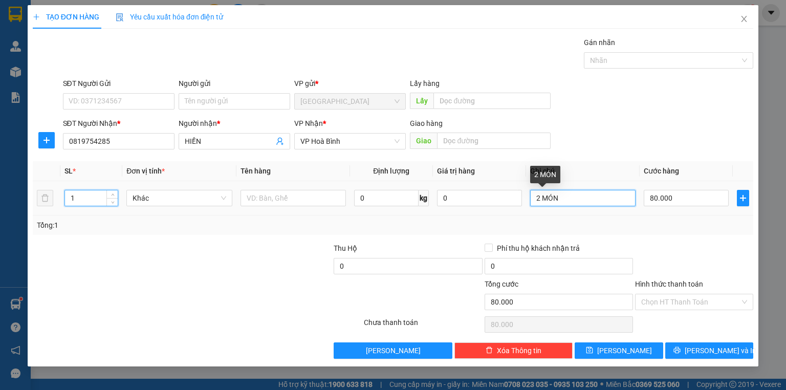
type input "0"
type input "2"
type input "1 BAO"
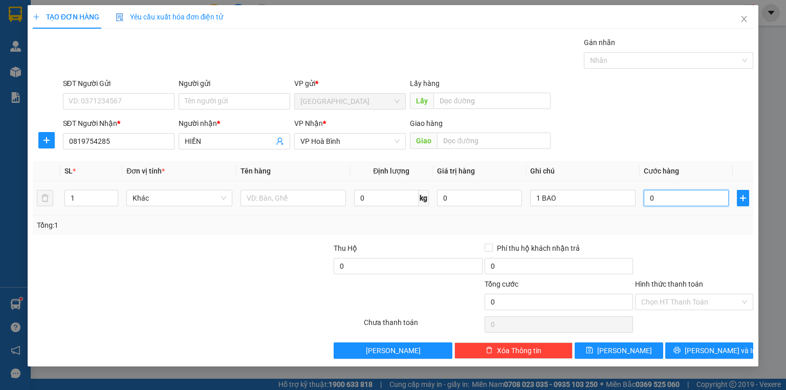
click at [683, 200] on input "0" at bounding box center [686, 198] width 85 height 16
type input "5"
type input "50"
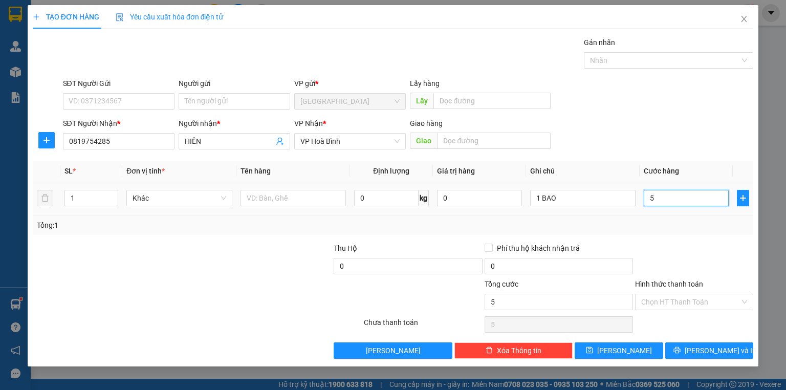
type input "50"
type input "50.000"
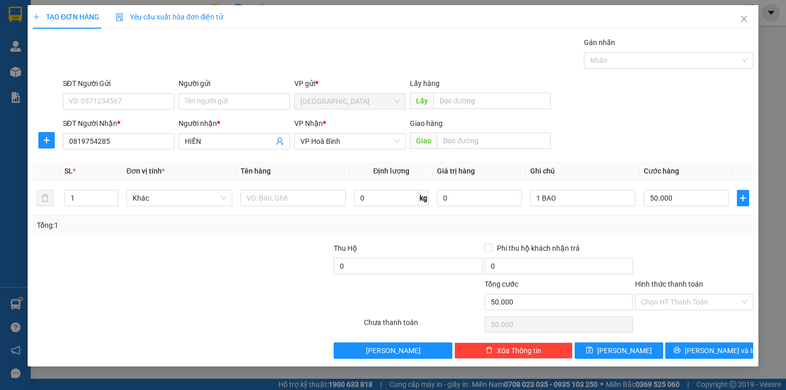
click at [689, 230] on div "Tổng: 1" at bounding box center [393, 224] width 721 height 19
click at [681, 282] on label "Hình thức thanh toán" at bounding box center [669, 284] width 68 height 8
click at [681, 294] on input "Hình thức thanh toán" at bounding box center [690, 301] width 99 height 15
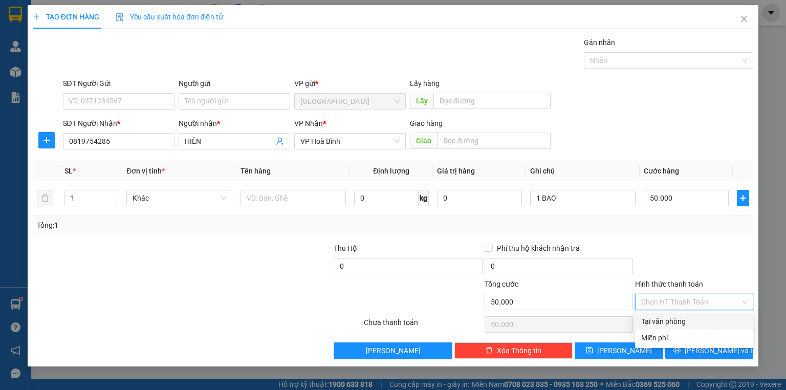
click at [672, 320] on div "Tại văn phòng" at bounding box center [694, 321] width 106 height 11
type input "0"
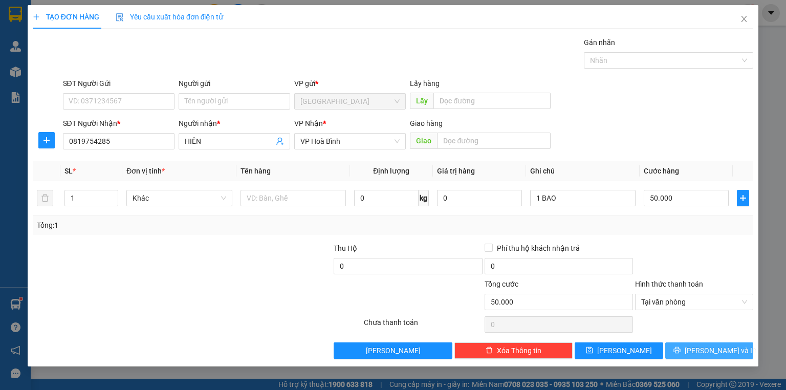
click at [679, 349] on button "[PERSON_NAME] và In" at bounding box center [709, 350] width 89 height 16
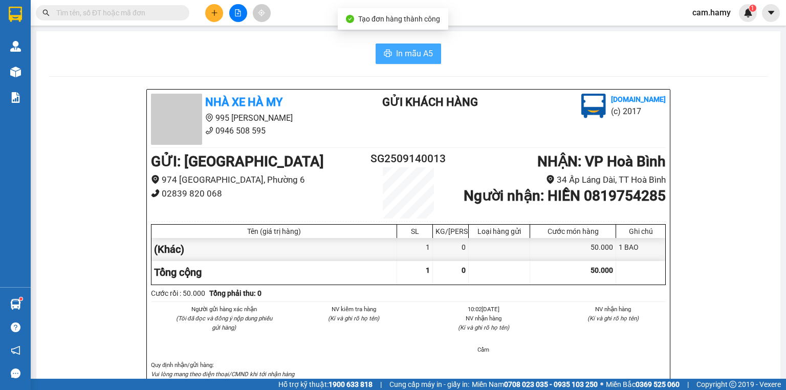
click at [402, 60] on button "In mẫu A5" at bounding box center [409, 53] width 66 height 20
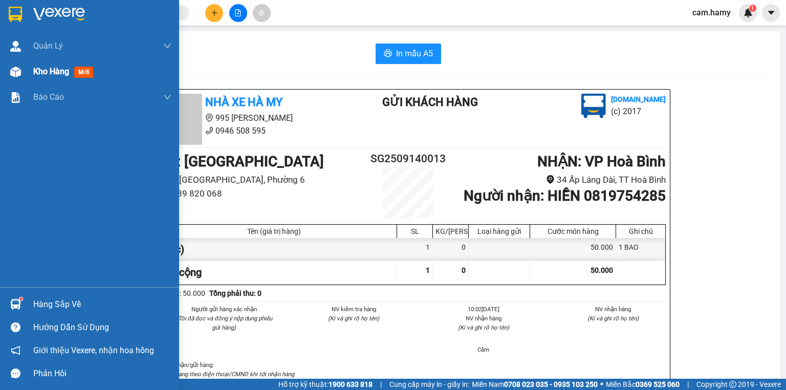
click at [26, 68] on div "Kho hàng mới" at bounding box center [89, 72] width 179 height 26
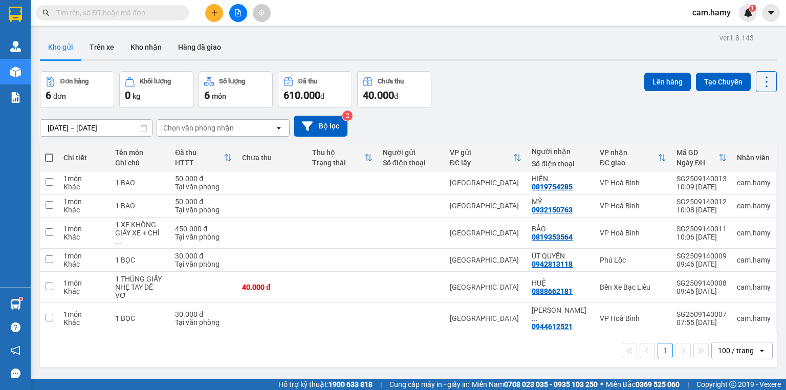
click at [718, 345] on div "100 / trang" at bounding box center [736, 350] width 36 height 10
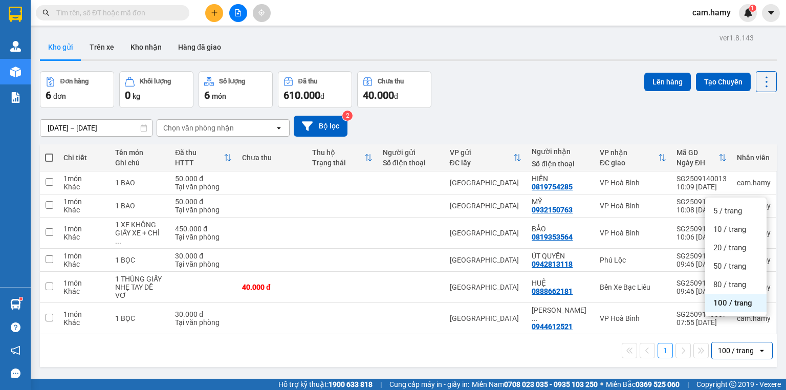
click at [726, 305] on span "100 / trang" at bounding box center [732, 303] width 39 height 10
